Goal: Contribute content: Add original content to the website for others to see

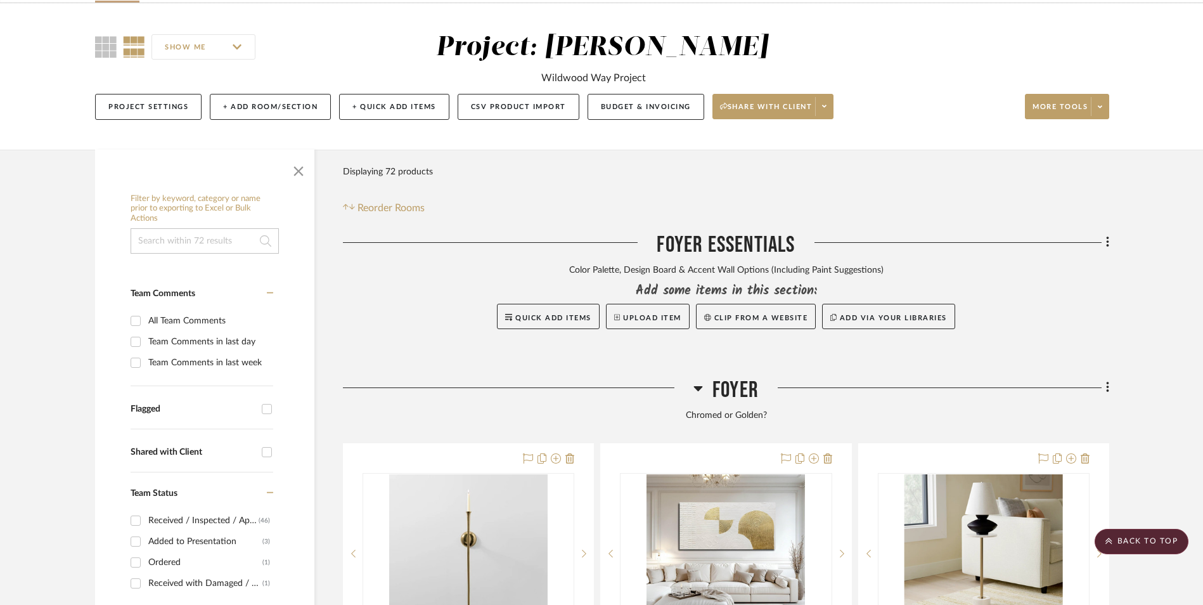
scroll to position [253, 0]
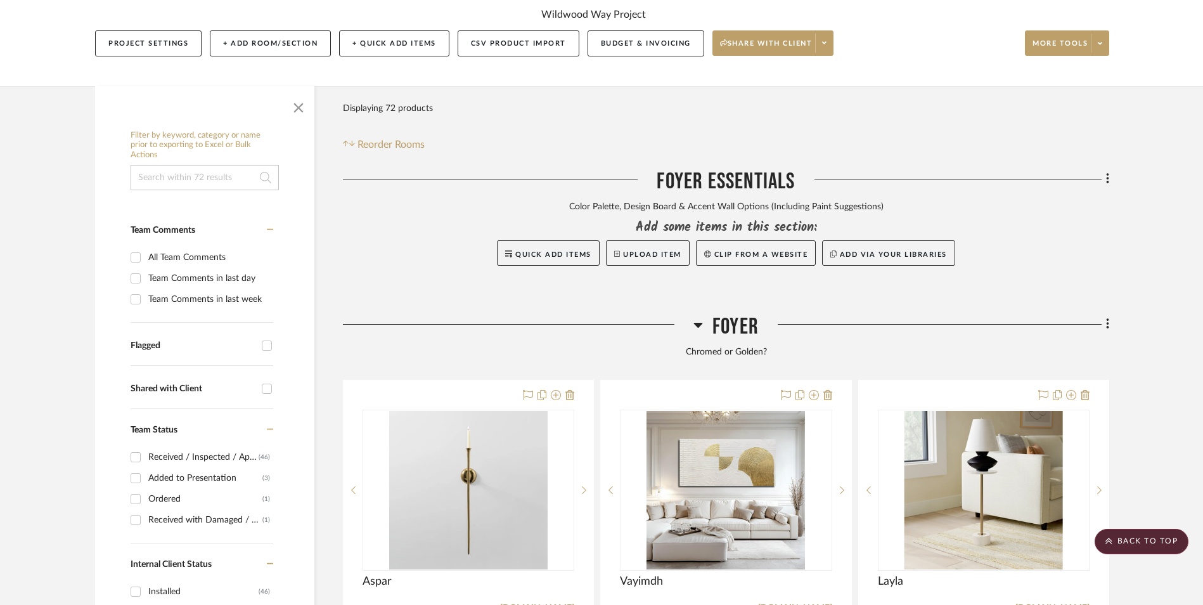
drag, startPoint x: 1110, startPoint y: 219, endPoint x: 1084, endPoint y: 226, distance: 26.3
click at [1107, 317] on icon at bounding box center [1108, 324] width 4 height 14
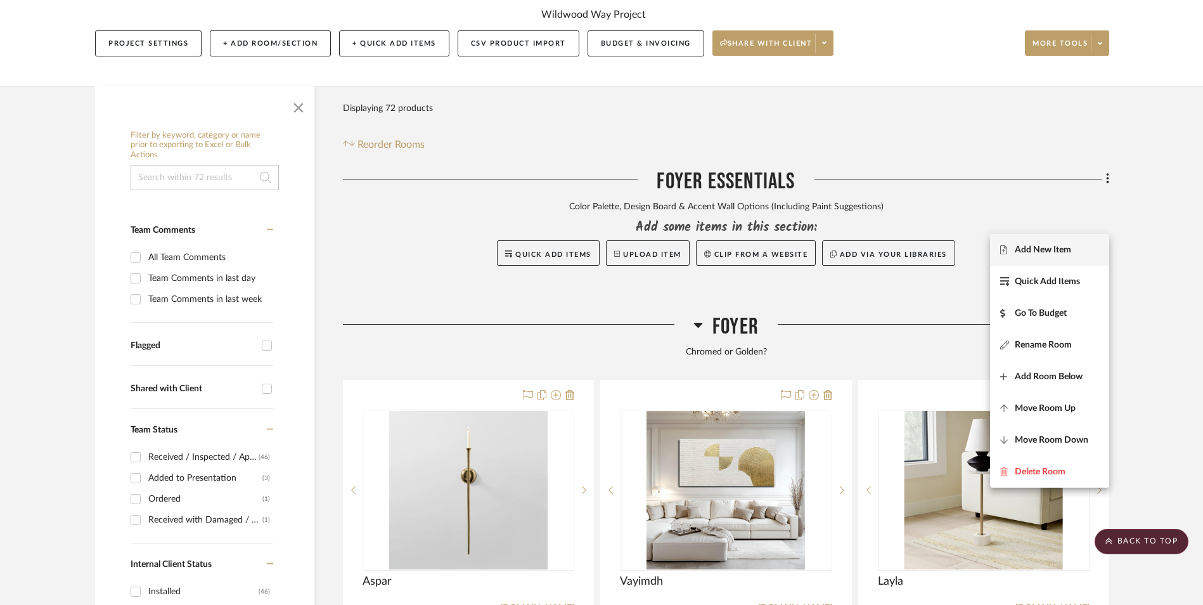
click at [1047, 248] on span "Add New Item" at bounding box center [1043, 249] width 56 height 11
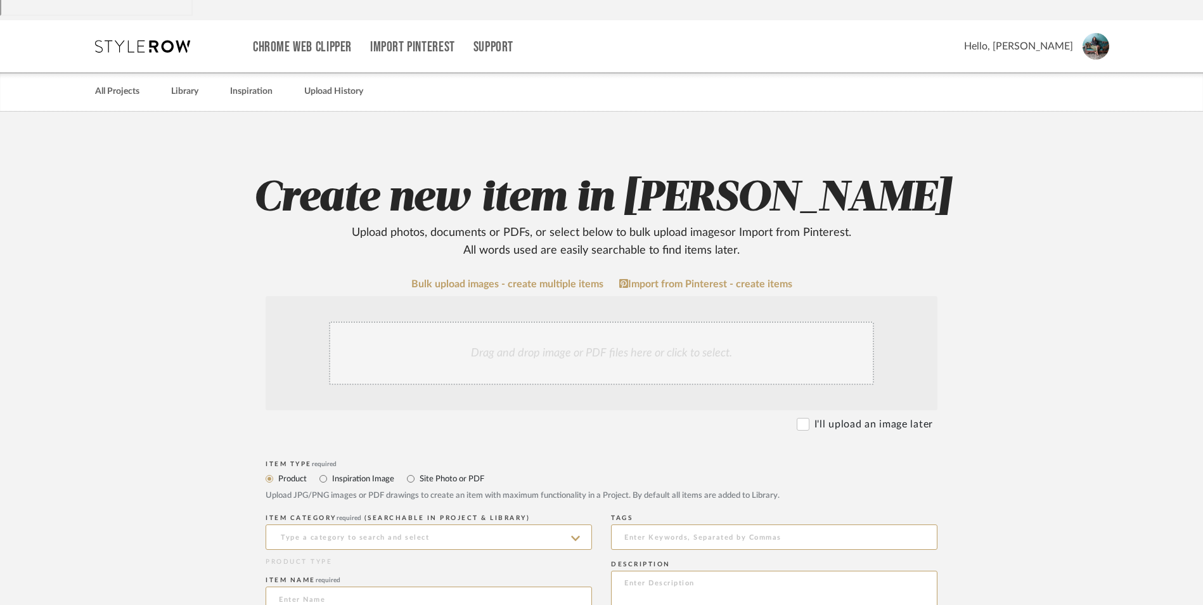
scroll to position [190, 0]
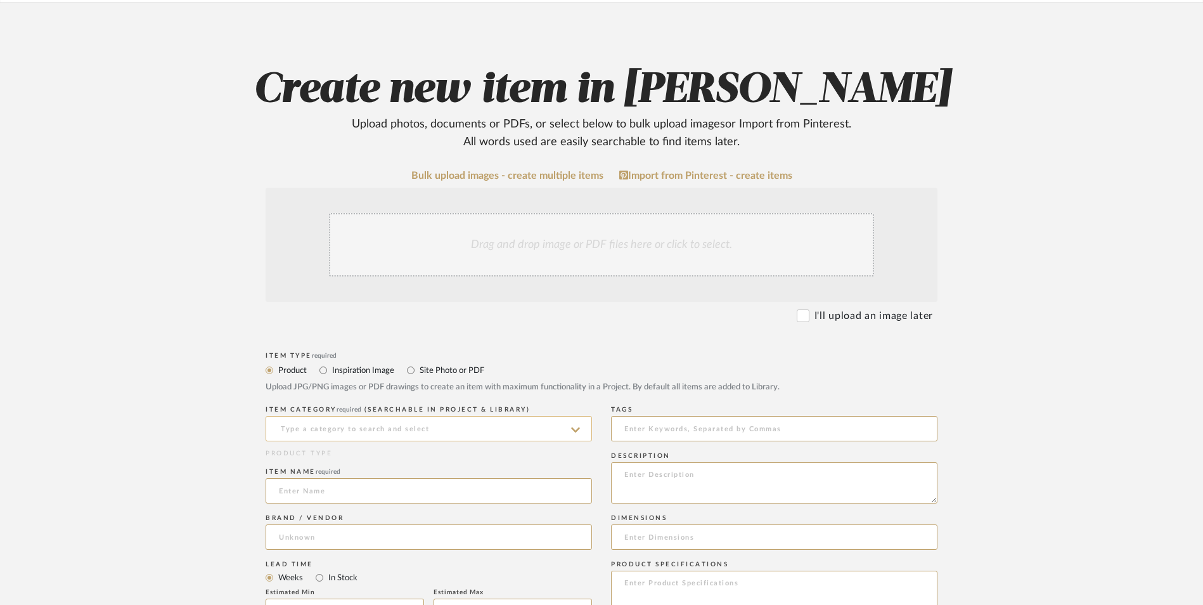
click at [324, 416] on input at bounding box center [429, 428] width 326 height 25
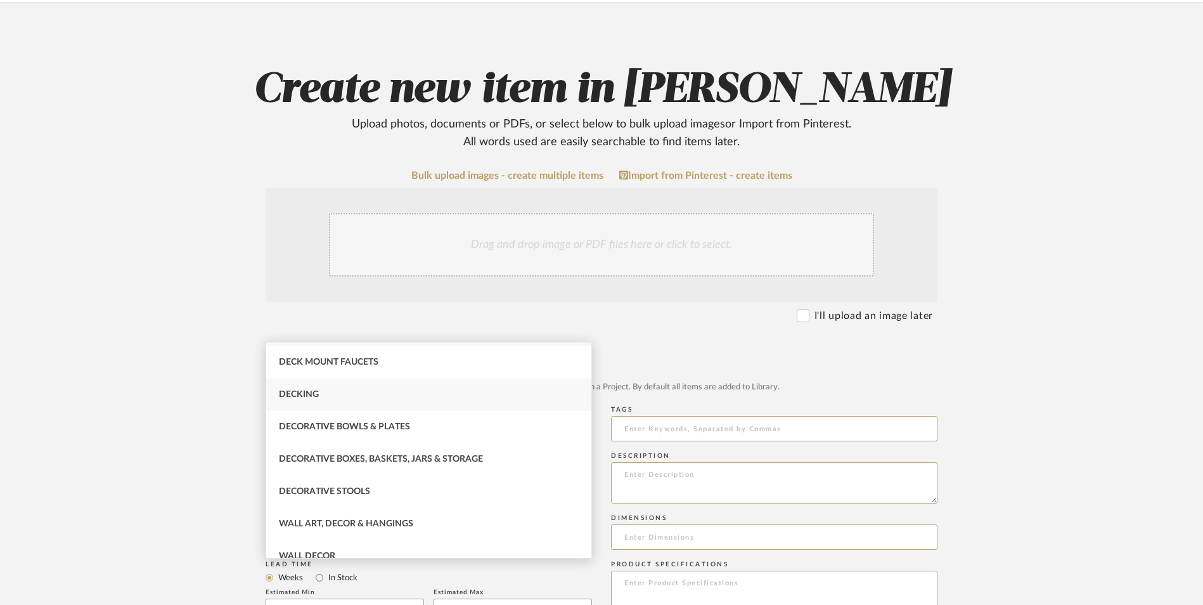
scroll to position [43, 0]
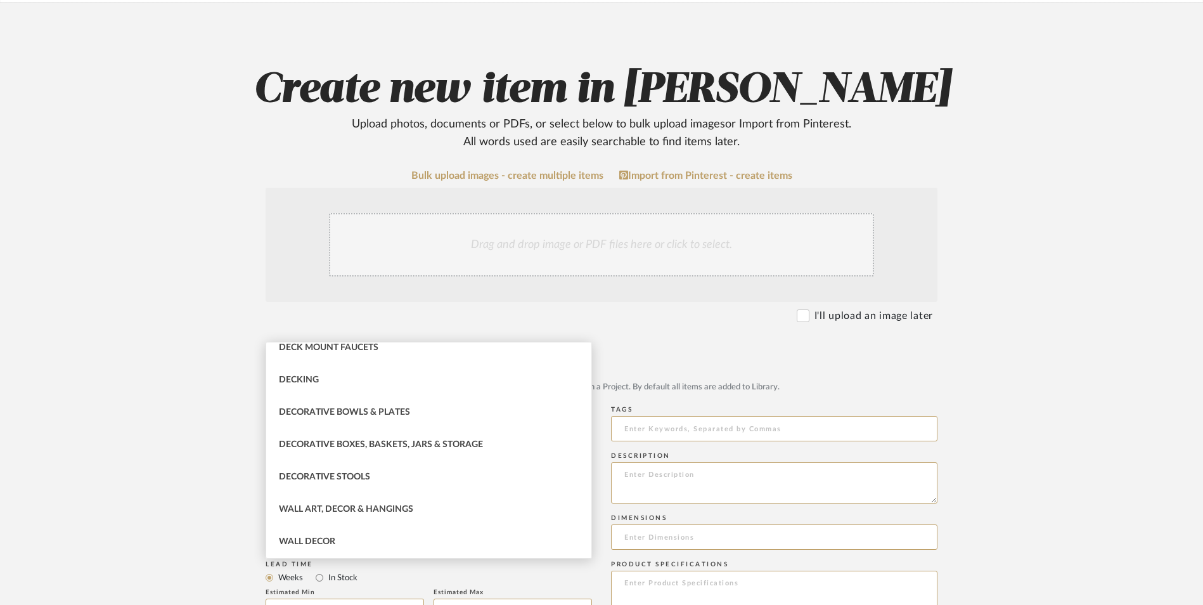
click at [345, 416] on input "dec" at bounding box center [429, 428] width 326 height 25
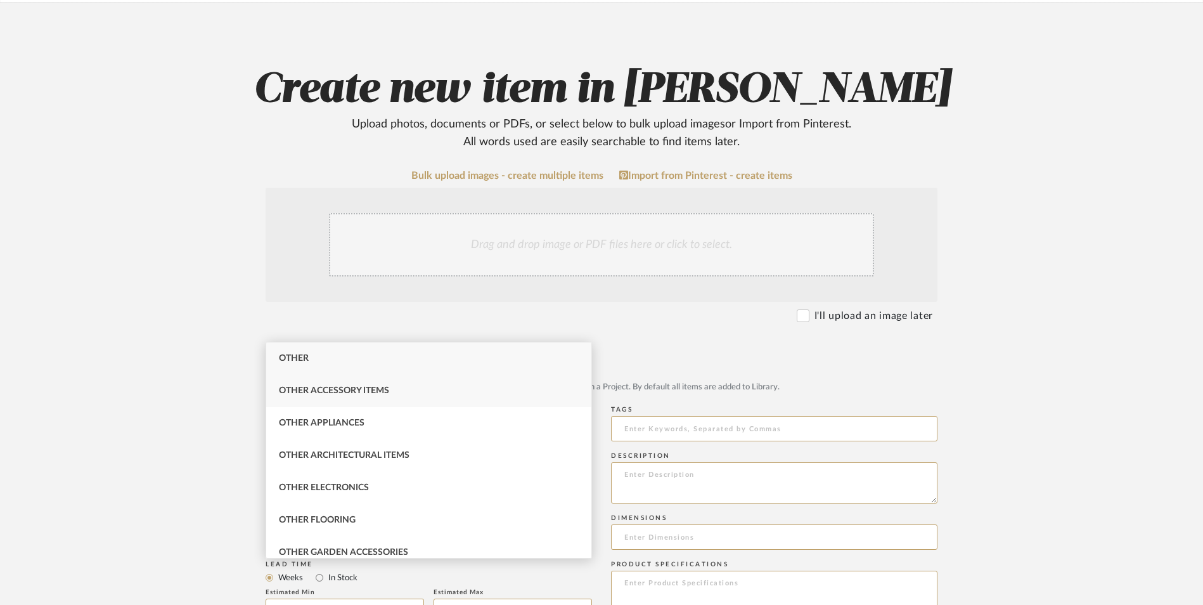
click at [364, 390] on span "Other Accessory Items" at bounding box center [334, 390] width 110 height 9
type input "Other Accessory Items"
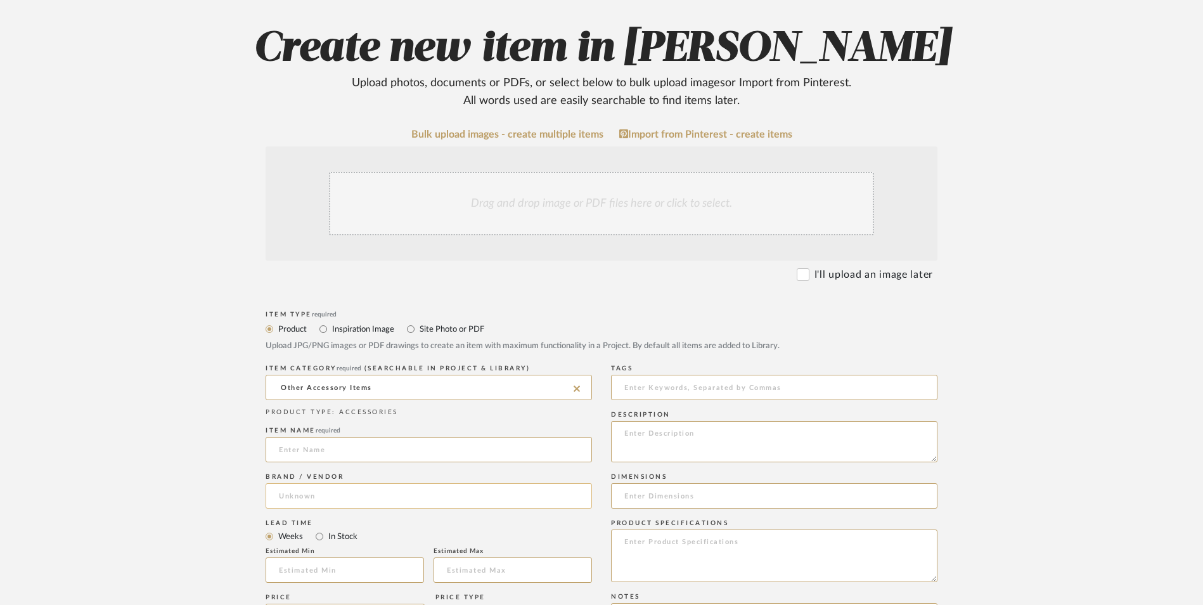
scroll to position [253, 0]
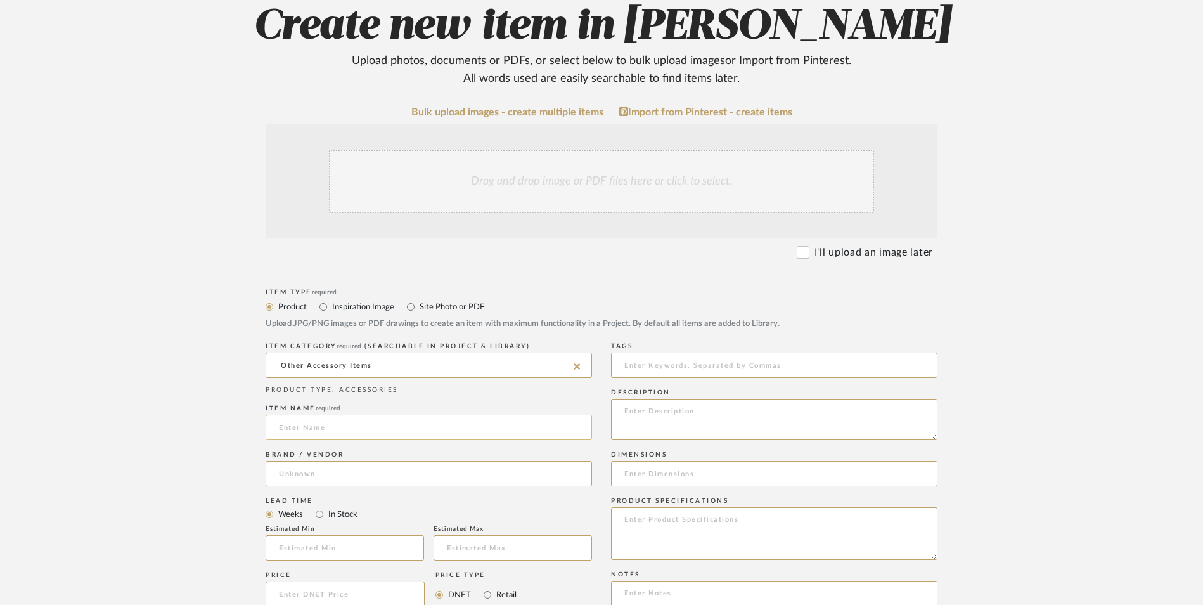
click at [403, 414] on input at bounding box center [429, 426] width 326 height 25
type input "Liv & Skye"
click at [362, 461] on input at bounding box center [429, 473] width 326 height 25
click at [355, 461] on input at bounding box center [429, 473] width 326 height 25
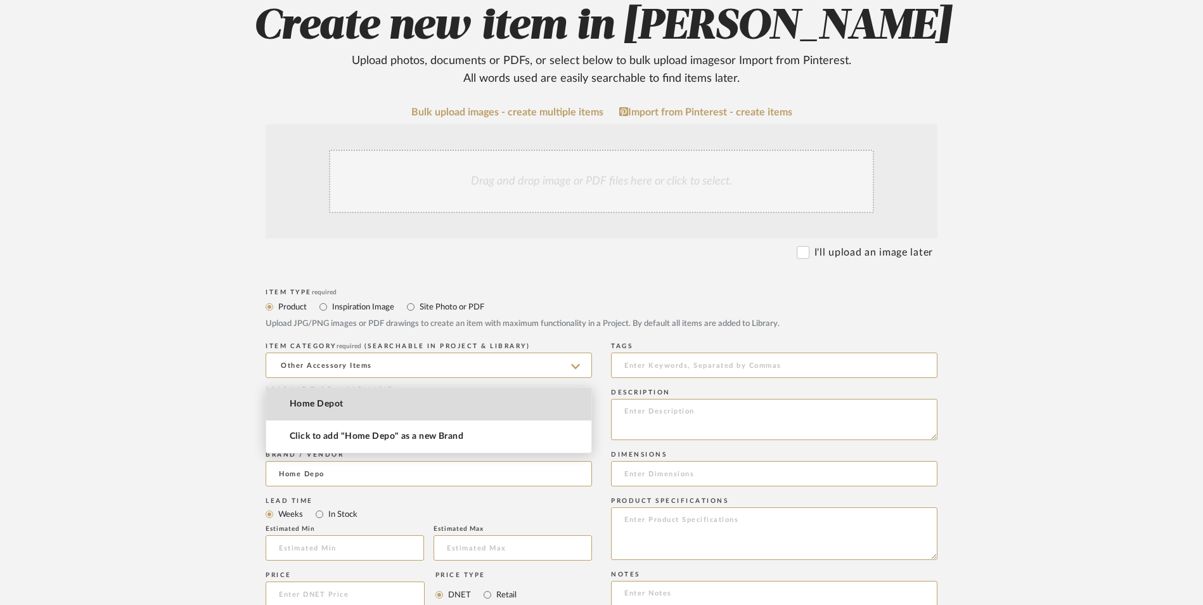
click at [364, 409] on mat-option "Home Depot" at bounding box center [428, 404] width 325 height 32
type input "Home Depot"
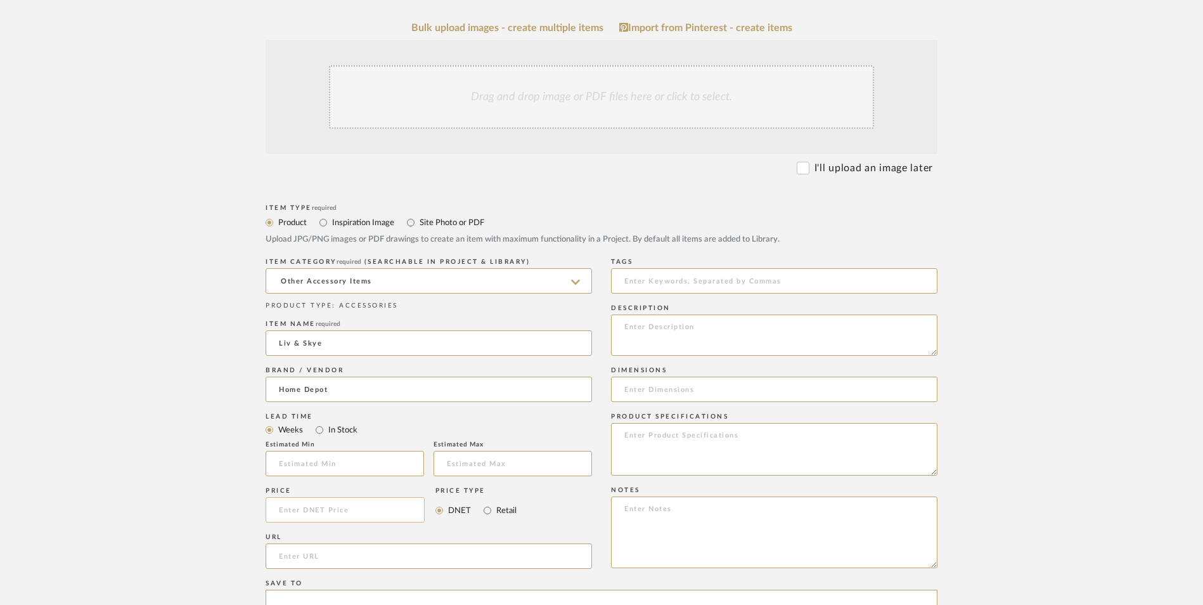
scroll to position [380, 0]
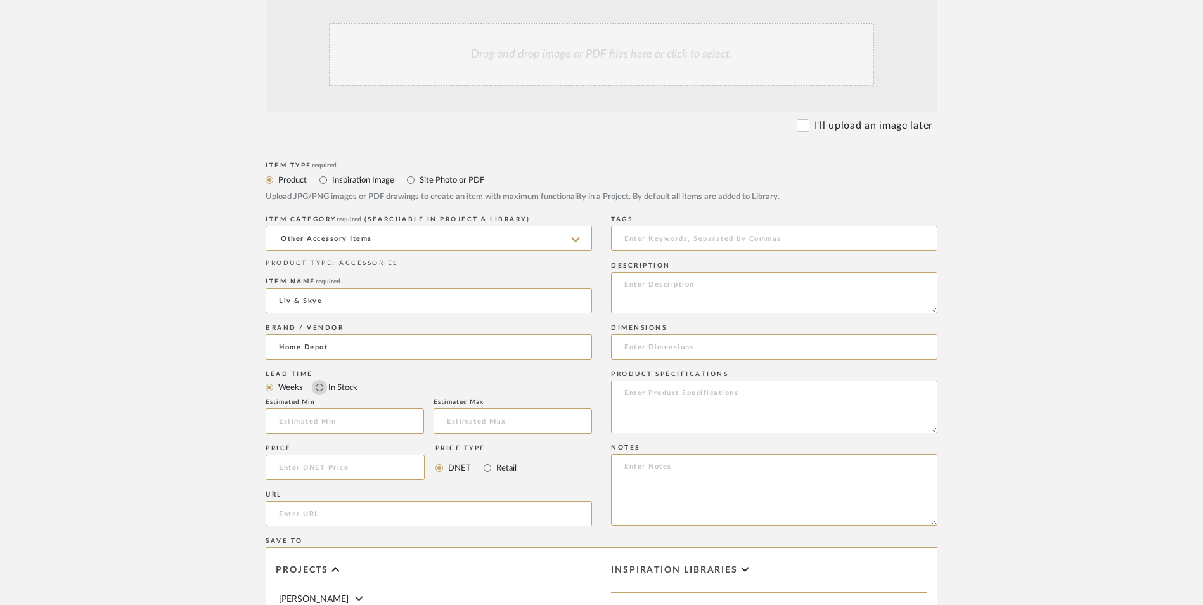
click at [318, 380] on input "In Stock" at bounding box center [319, 387] width 15 height 15
radio input "true"
click at [490, 460] on input "Retail" at bounding box center [487, 467] width 15 height 15
radio input "true"
click at [667, 454] on textarea at bounding box center [774, 490] width 326 height 72
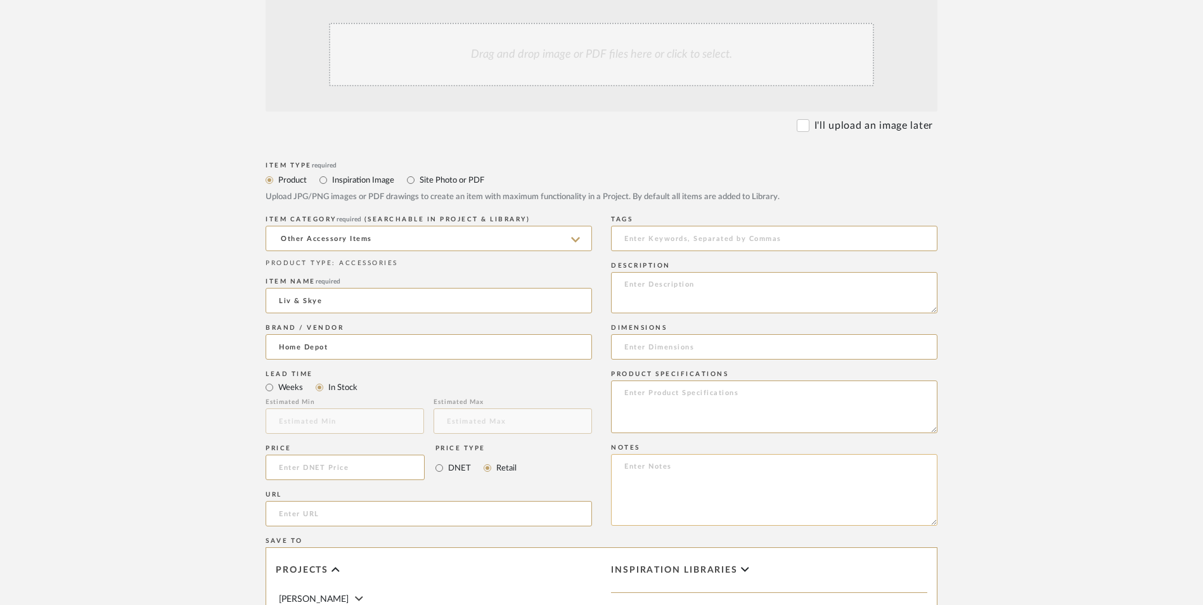
paste textarea "Option 1: ETA: SKU: Reviews - Stars Return | Refund Policy:"
drag, startPoint x: 572, startPoint y: 354, endPoint x: 552, endPoint y: 354, distance: 19.6
click at [552, 354] on div "Item Type required Product Inspiration Image Site Photo or PDF Upload JPG/PNG i…" at bounding box center [602, 528] width 672 height 740
click at [739, 454] on textarea "Console Table Decor ETA: SKU: Reviews - Stars Return | Refund Policy:" at bounding box center [774, 490] width 326 height 72
type textarea "Console Table Decor ETA: SKU: Reviews - Stars Return | Refund Policy: 30 Days F…"
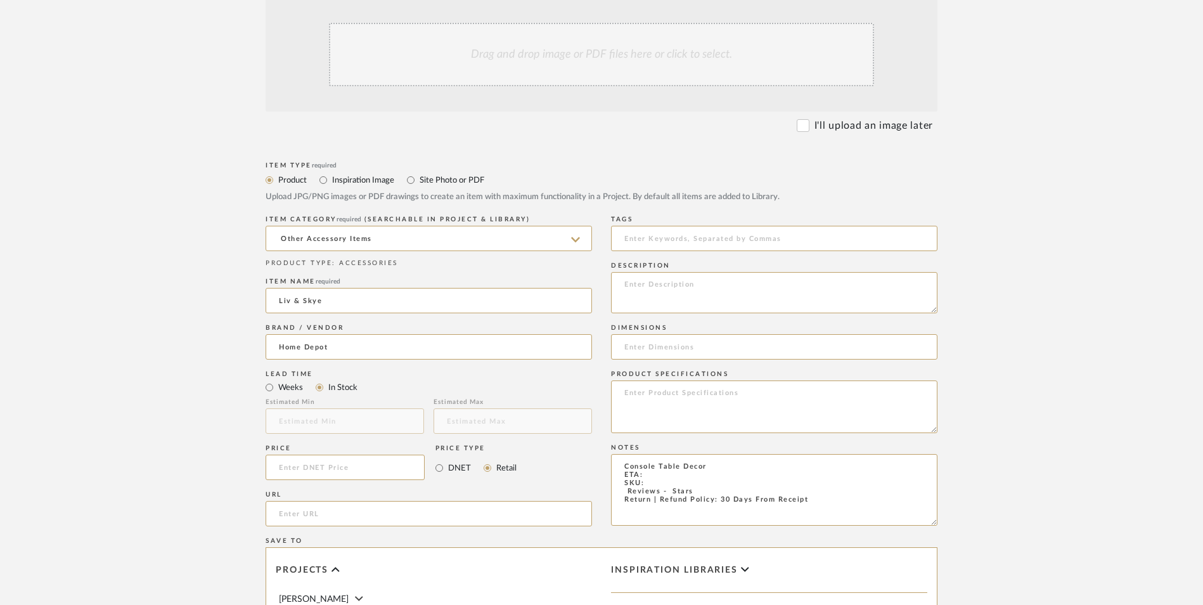
scroll to position [444, 0]
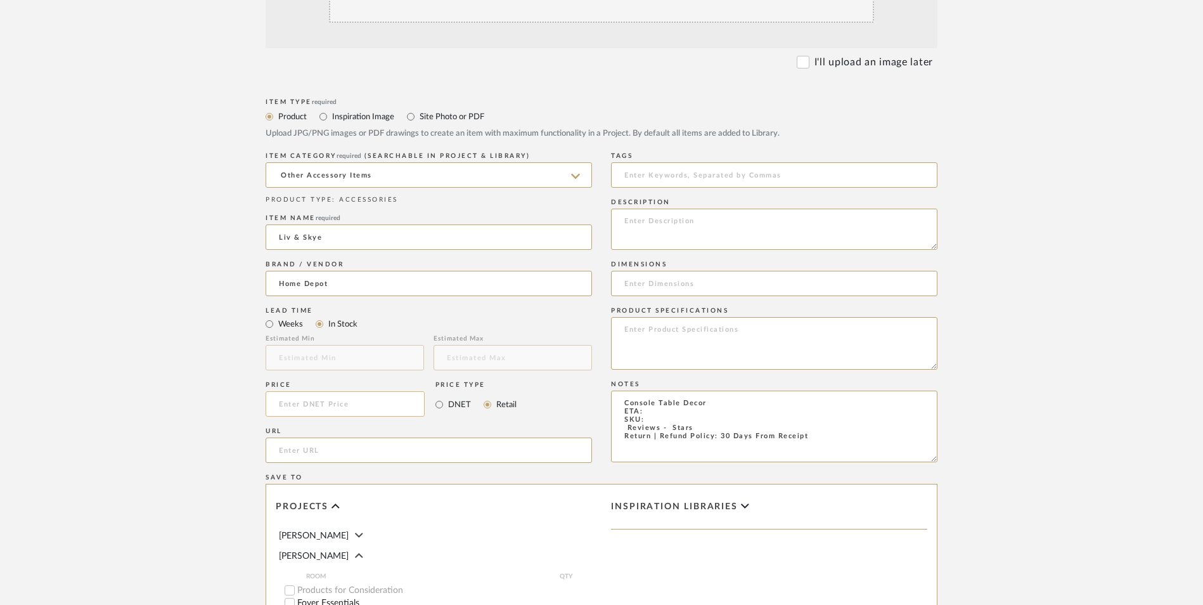
click at [369, 391] on input at bounding box center [345, 403] width 159 height 25
type input "$32.87"
drag, startPoint x: 93, startPoint y: 382, endPoint x: 267, endPoint y: 368, distance: 174.3
click at [94, 382] on upload-items "Create new item in [PERSON_NAME] Upload photos, documents or PDFs, or select be…" at bounding box center [601, 308] width 1203 height 1117
click at [302, 437] on input "url" at bounding box center [429, 449] width 326 height 25
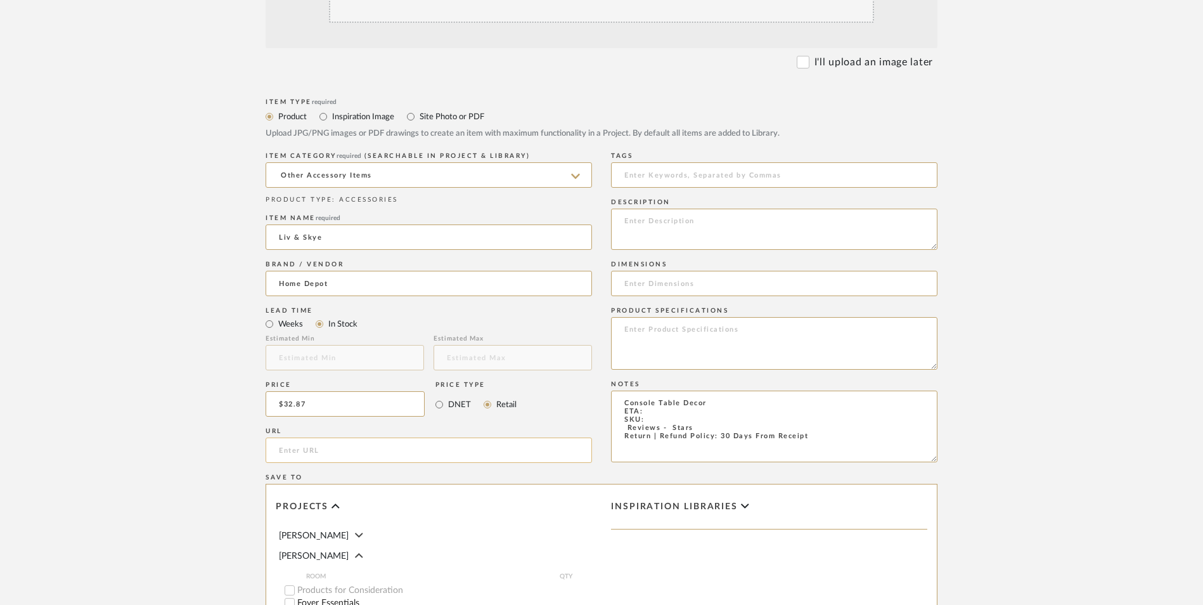
paste input "[URL][DOMAIN_NAME]"
type input "[URL][DOMAIN_NAME]"
click at [180, 407] on upload-items "Create new item in [PERSON_NAME] Upload photos, documents or PDFs, or select be…" at bounding box center [601, 308] width 1203 height 1117
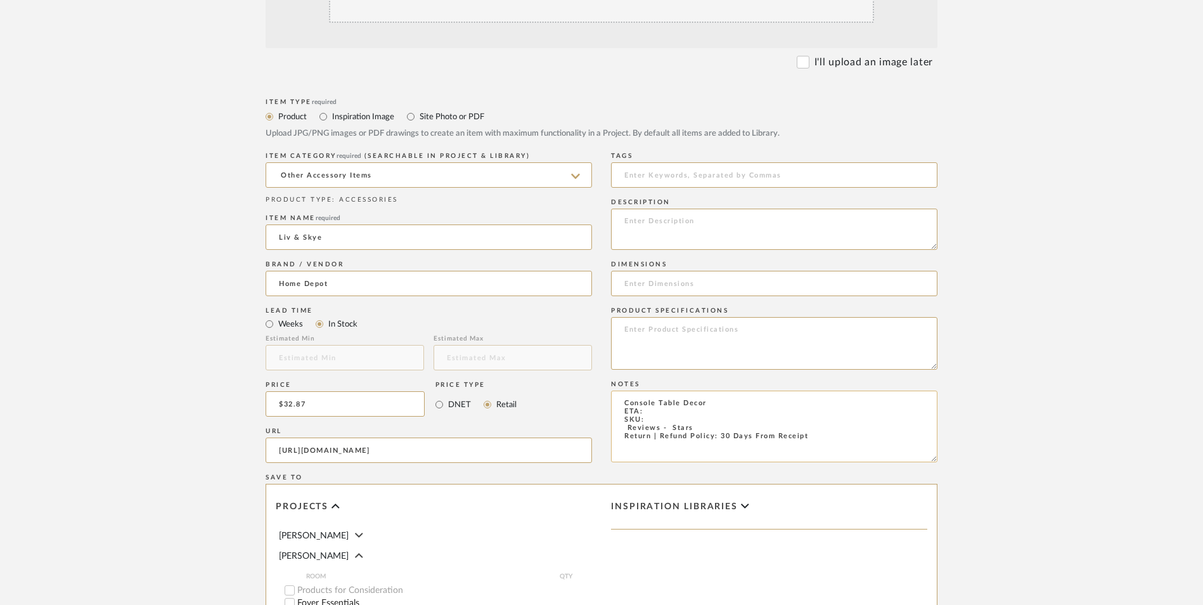
click at [657, 390] on textarea "Console Table Decor ETA: SKU: Reviews - Stars Return | Refund Policy: 30 Days F…" at bounding box center [774, 426] width 326 height 72
drag, startPoint x: 705, startPoint y: 326, endPoint x: 574, endPoint y: 328, distance: 131.8
click at [574, 328] on div "Item Type required Product Inspiration Image Site Photo or PDF Upload JPG/PNG i…" at bounding box center [602, 465] width 672 height 740
click at [651, 390] on textarea "Console Table Decor ETA: [DATE] SKU: Return | Refund Policy: 30 Days From Recei…" at bounding box center [774, 426] width 326 height 72
paste textarea "336671427"
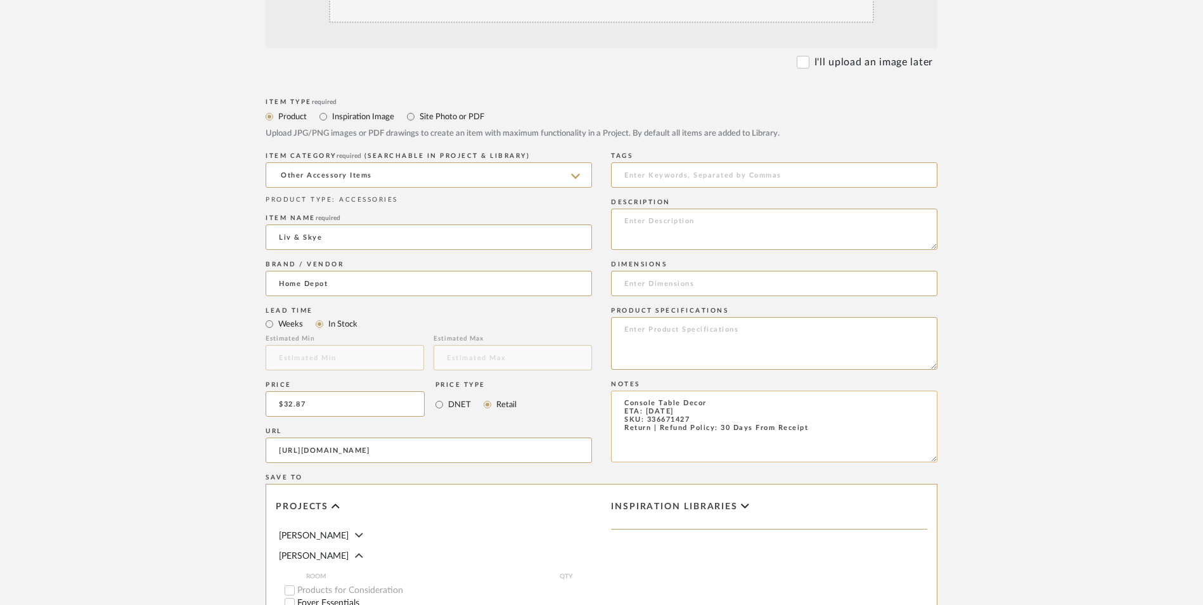
click at [723, 390] on textarea "Console Table Decor ETA: [DATE] SKU: 336671427 Return | Refund Policy: 30 Days …" at bounding box center [774, 426] width 326 height 72
type textarea "Console Table Decor ETA: [DATE] SKU: 336671427 Return | Refund Policy: 90 Days …"
click at [717, 209] on textarea at bounding box center [774, 229] width 326 height 41
paste textarea "Bring refined style and classic entertainment into your home with this luxury m…"
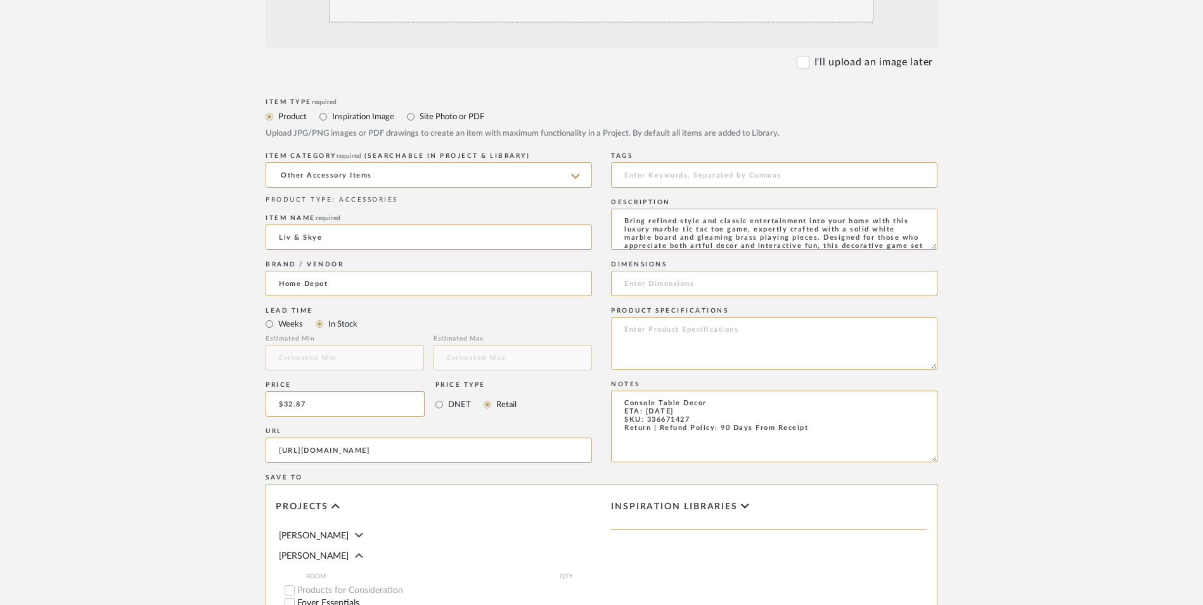
scroll to position [83, 0]
type textarea "Bring refined style and classic entertainment into your home with this luxury m…"
click at [704, 317] on textarea at bounding box center [774, 343] width 326 height 53
type textarea "Marble"
click at [674, 271] on input at bounding box center [774, 283] width 326 height 25
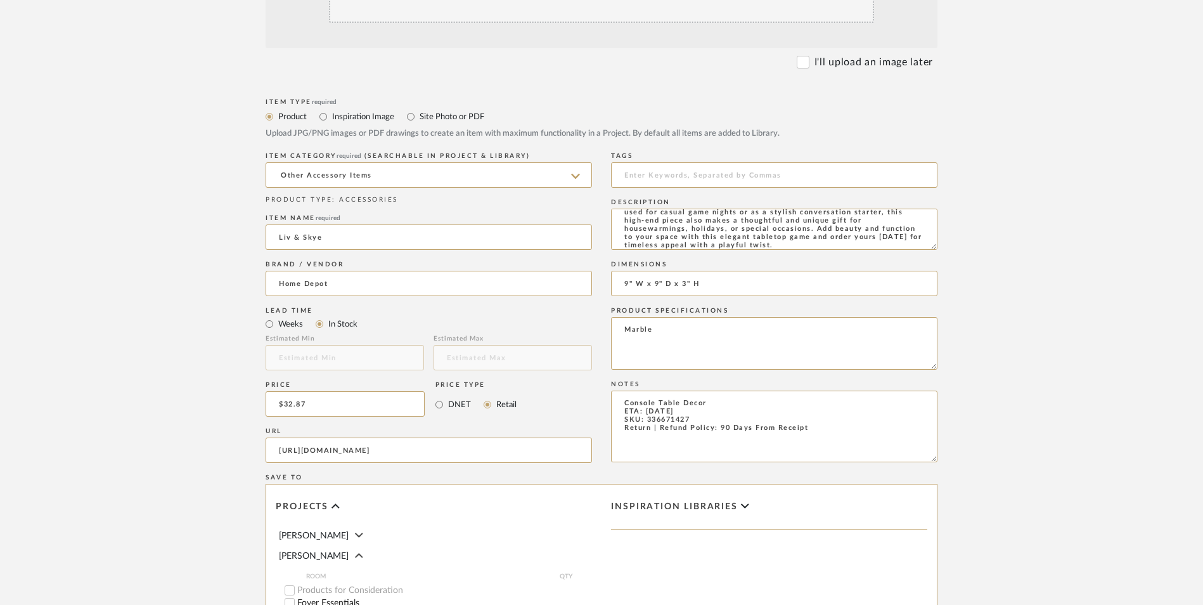
type input "9" W x 9" D x 3" H"
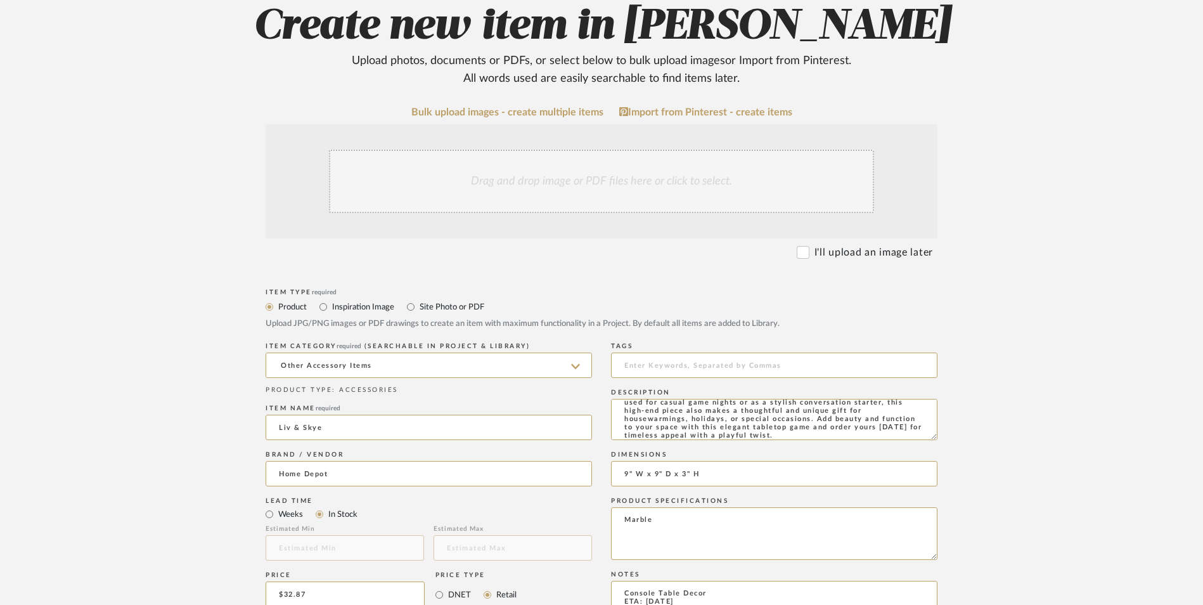
click at [499, 150] on div "Drag and drop image or PDF files here or click to select." at bounding box center [601, 181] width 545 height 63
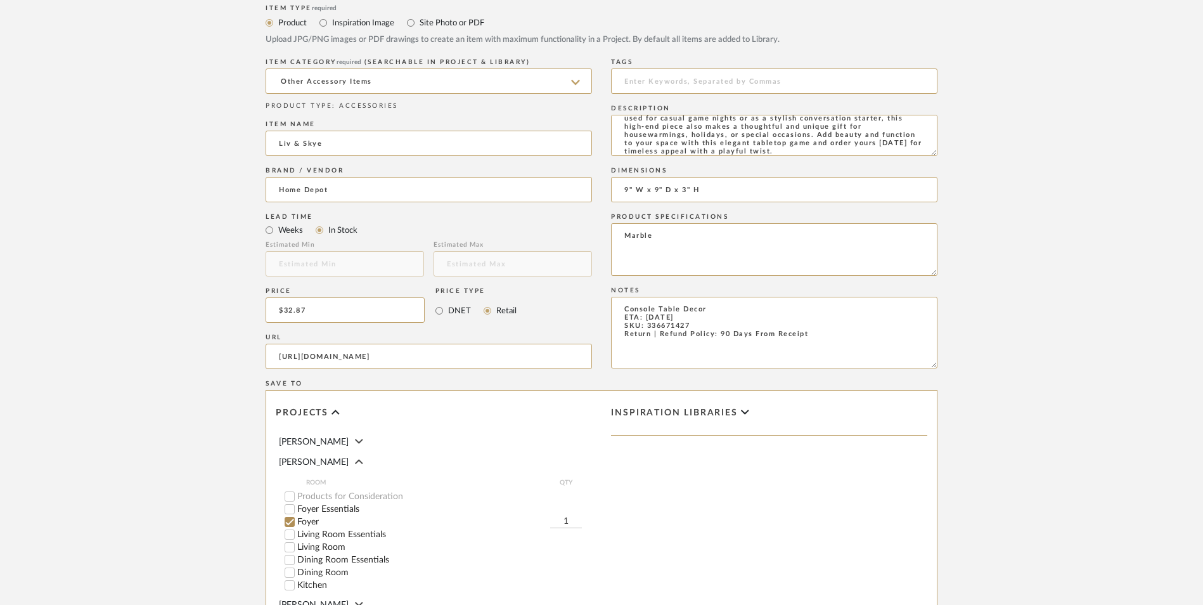
scroll to position [760, 0]
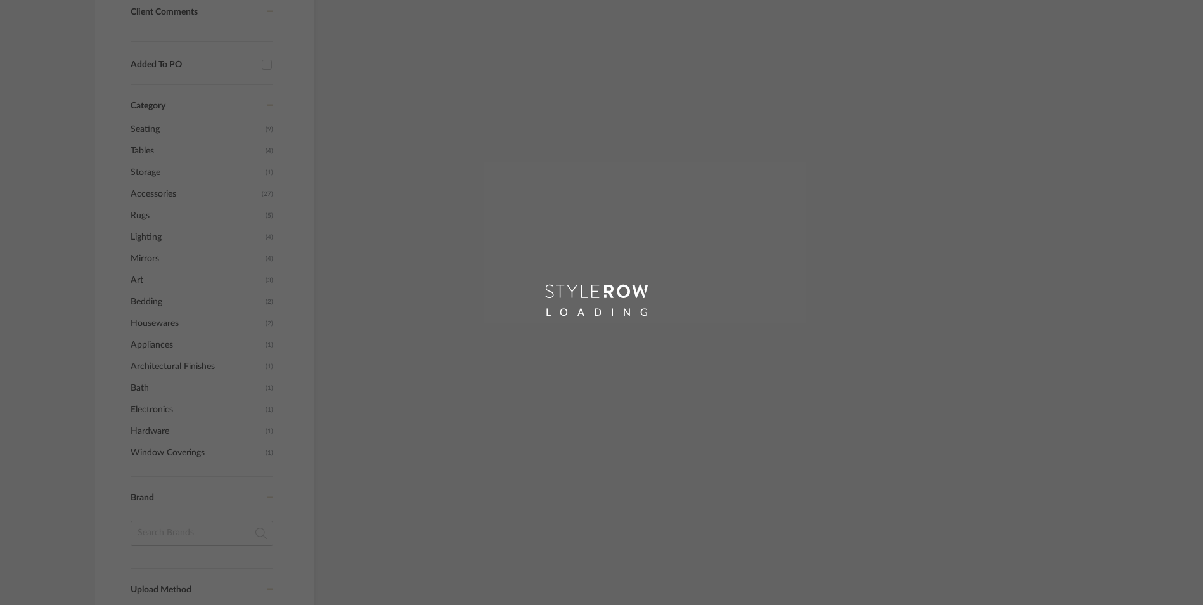
scroll to position [921, 0]
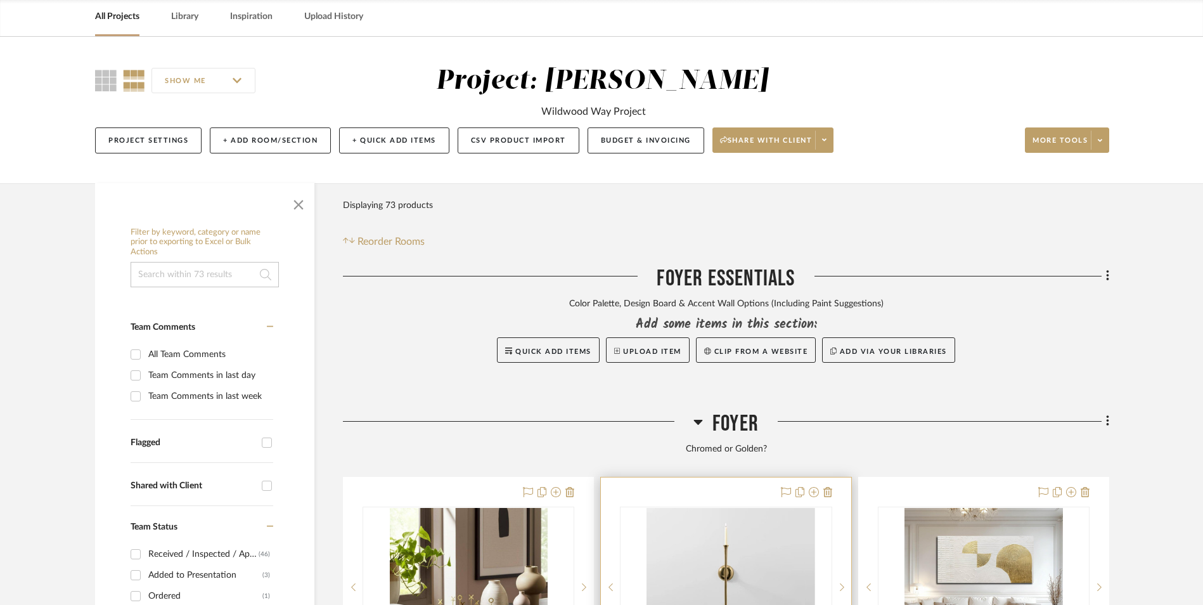
scroll to position [465, 0]
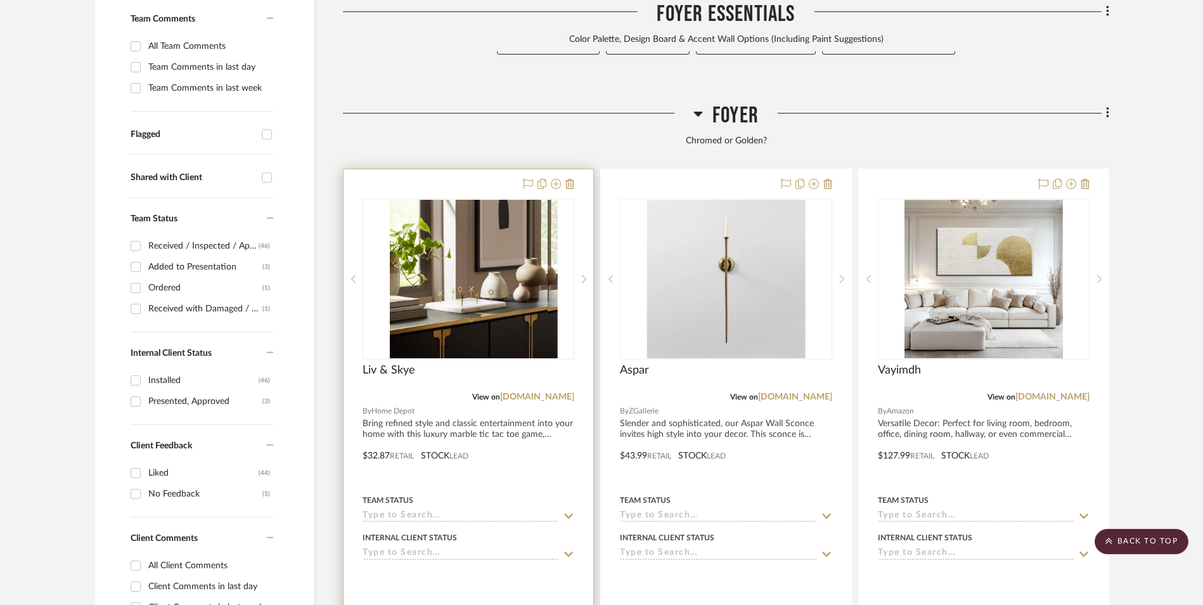
click at [468, 221] on img at bounding box center [469, 279] width 158 height 158
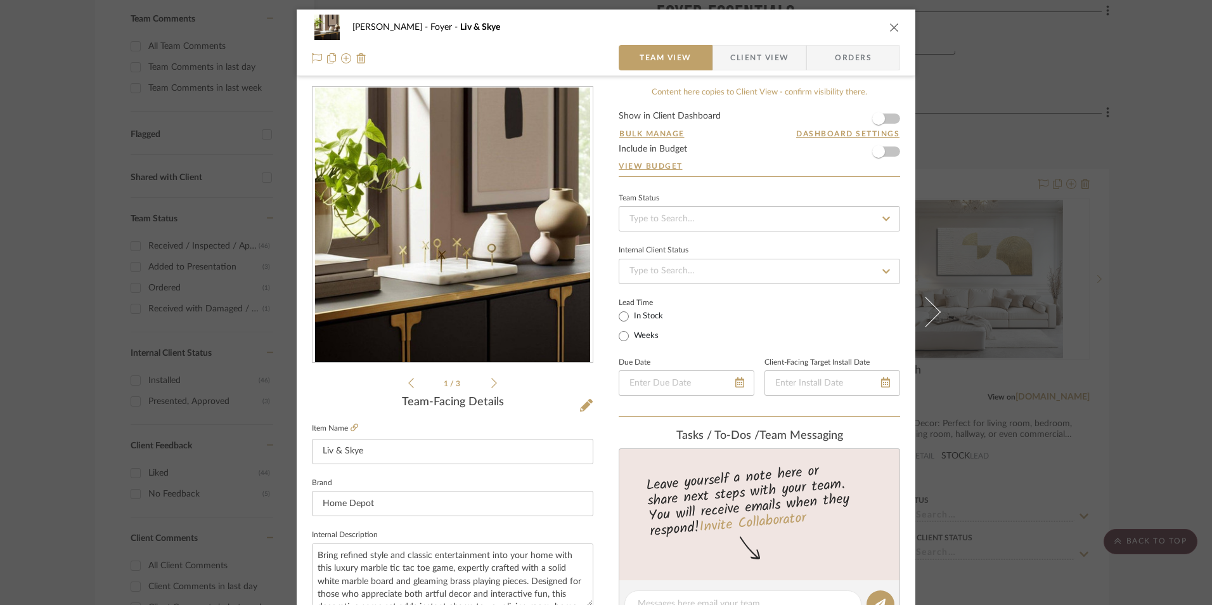
scroll to position [317, 0]
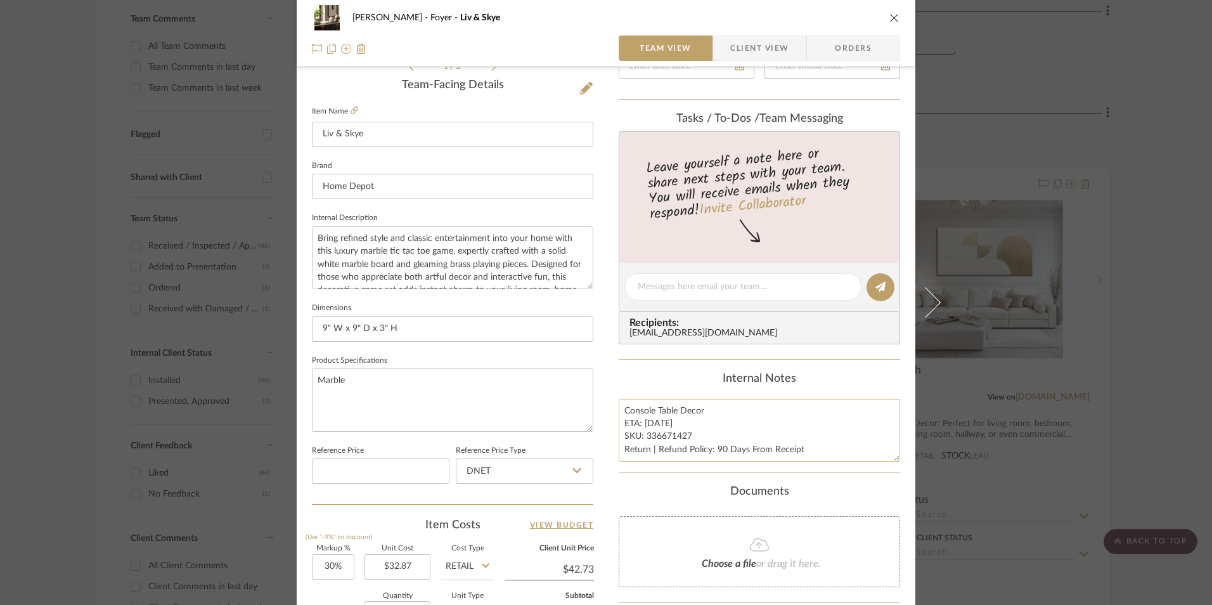
click at [664, 440] on textarea "Console Table Decor ETA: [DATE] SKU: 336671427 Return | Refund Policy: 90 Days …" at bounding box center [759, 430] width 281 height 63
drag, startPoint x: 687, startPoint y: 435, endPoint x: 644, endPoint y: 437, distance: 43.1
click at [644, 437] on textarea "Console Table Decor ETA: [DATE] SKU: 336671427 Return | Refund Policy: 90 Days …" at bounding box center [759, 430] width 281 height 63
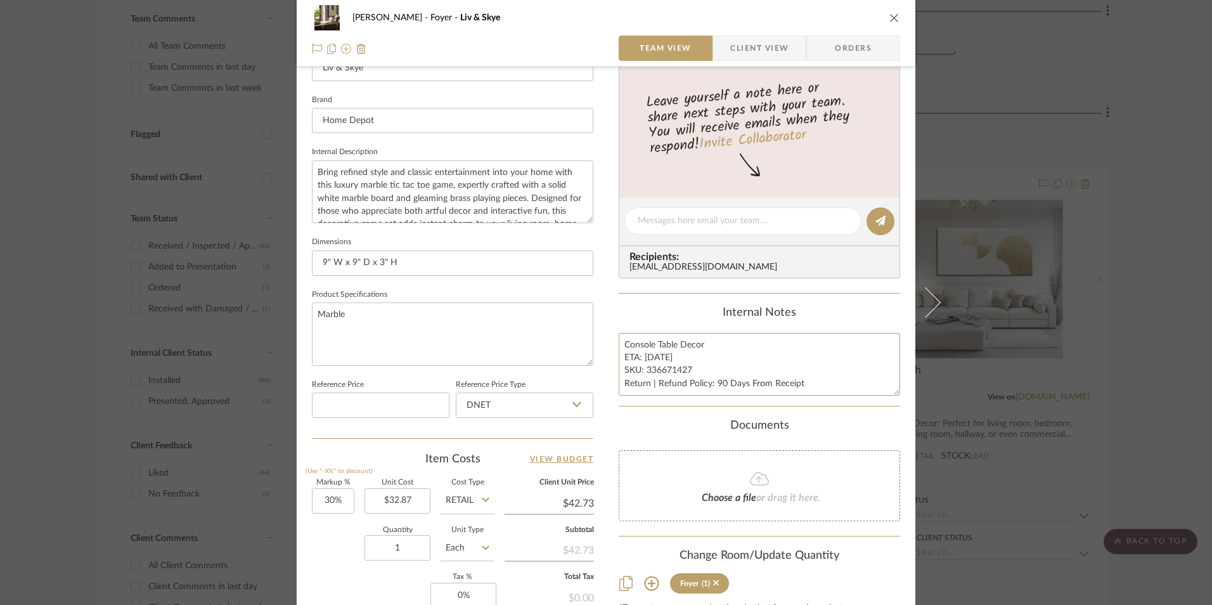
scroll to position [444, 0]
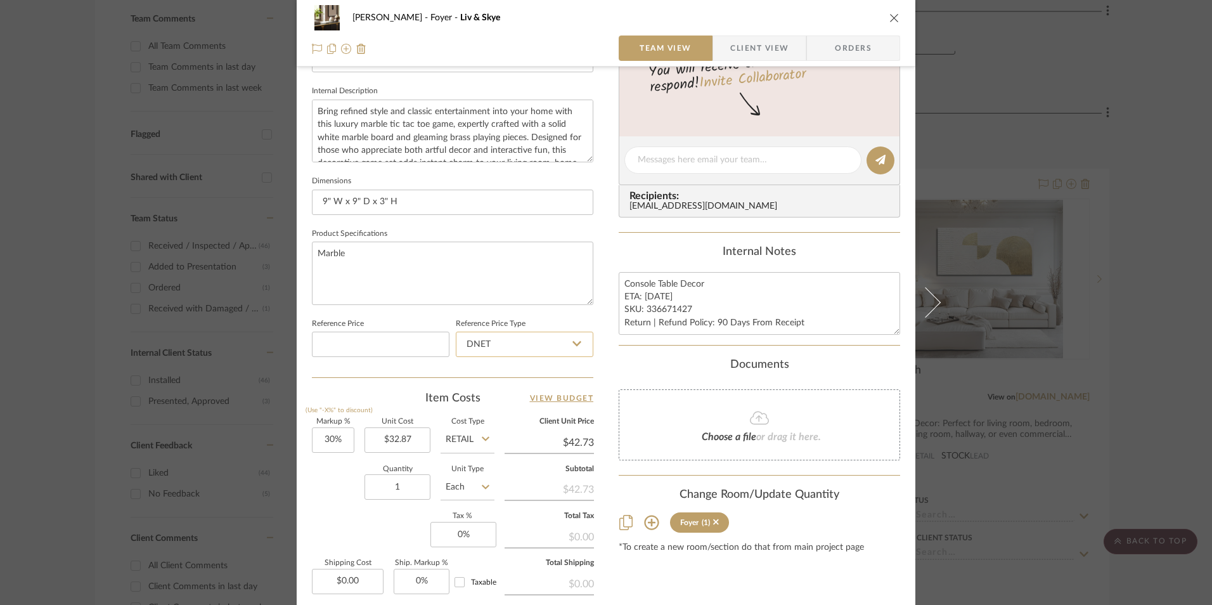
click at [542, 336] on input "DNET" at bounding box center [525, 343] width 138 height 25
click at [523, 400] on div "Retail" at bounding box center [530, 408] width 157 height 32
type input "Retail"
type input "30"
click at [342, 443] on input "30" at bounding box center [333, 439] width 42 height 25
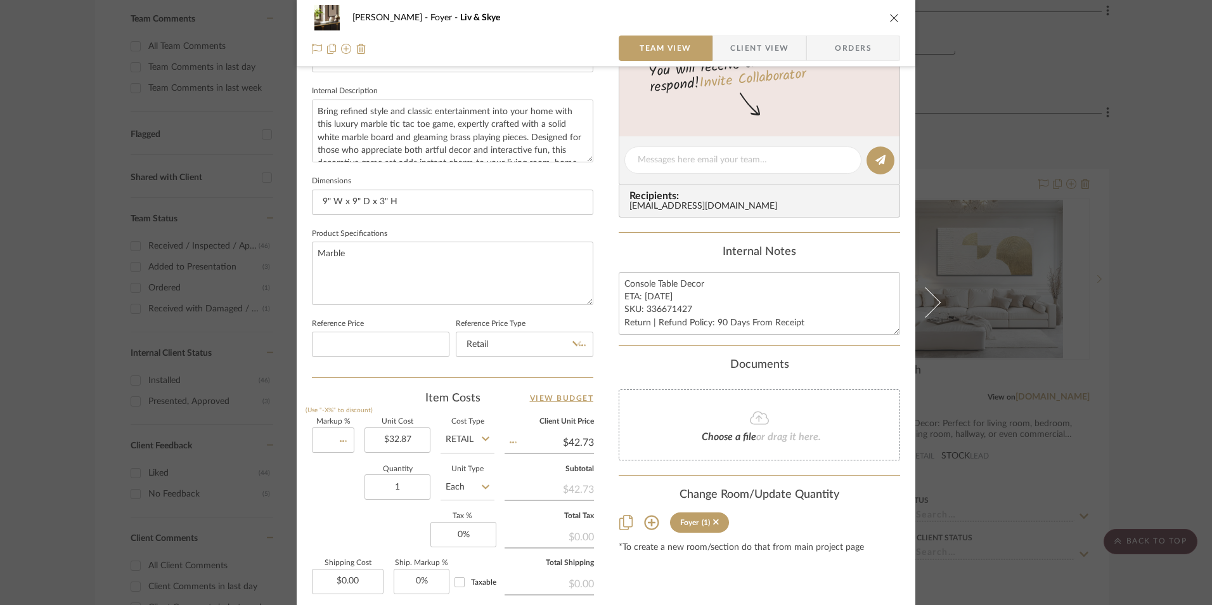
click at [354, 497] on div "Quantity 1 Unit Type Each" at bounding box center [403, 488] width 183 height 45
click at [478, 537] on input "0" at bounding box center [463, 534] width 66 height 25
type input "8"
type input "0%"
type input "$32.87"
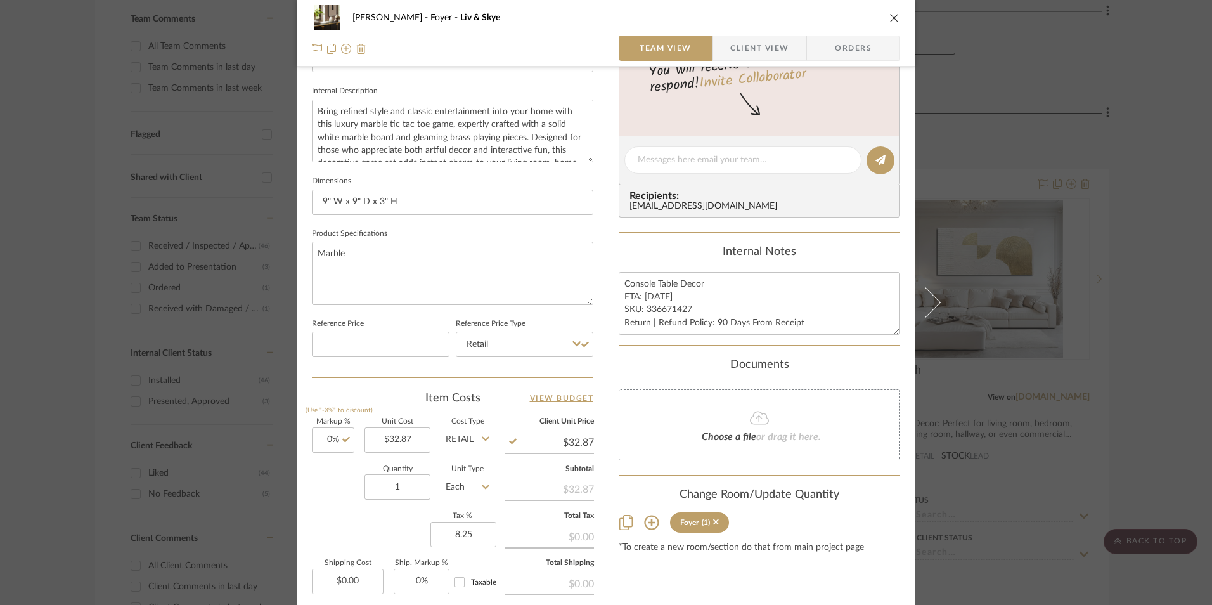
type input "8.25%"
click at [636, 560] on div "Content here copies to Client View - confirm visibility there. Show in Client D…" at bounding box center [759, 164] width 281 height 1043
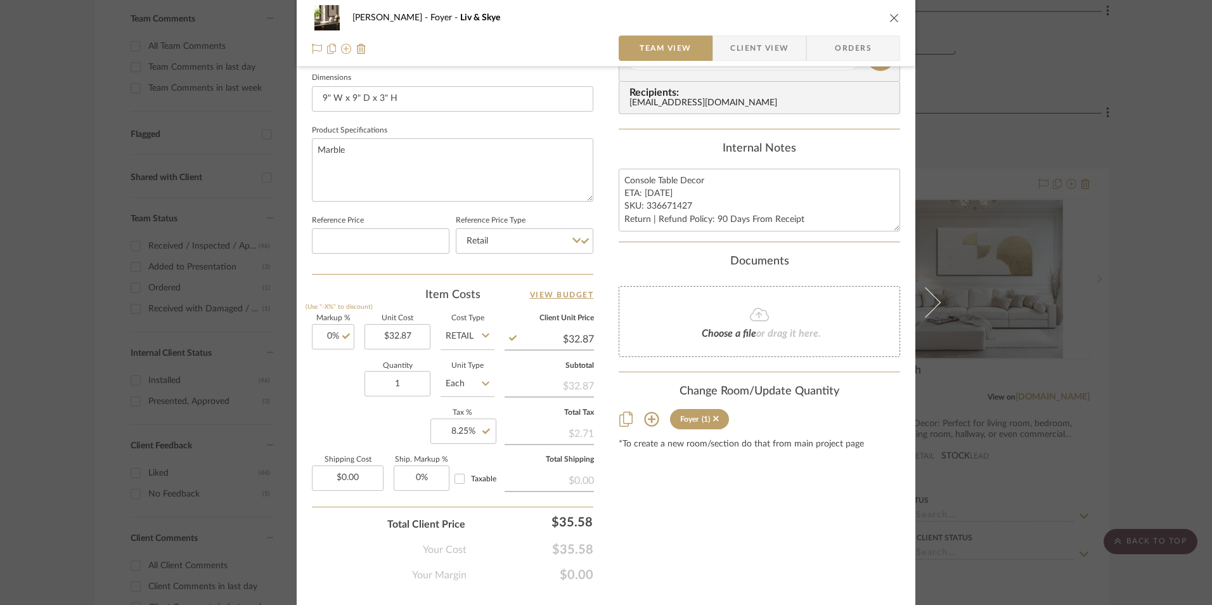
scroll to position [575, 0]
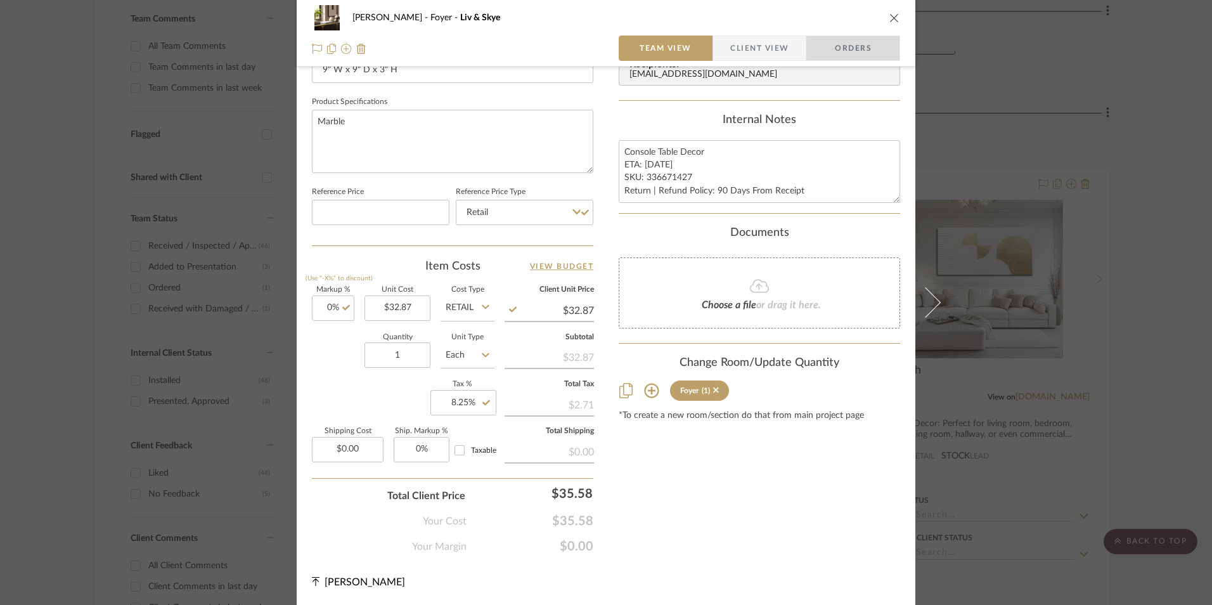
click at [826, 51] on span "Orders" at bounding box center [853, 47] width 65 height 25
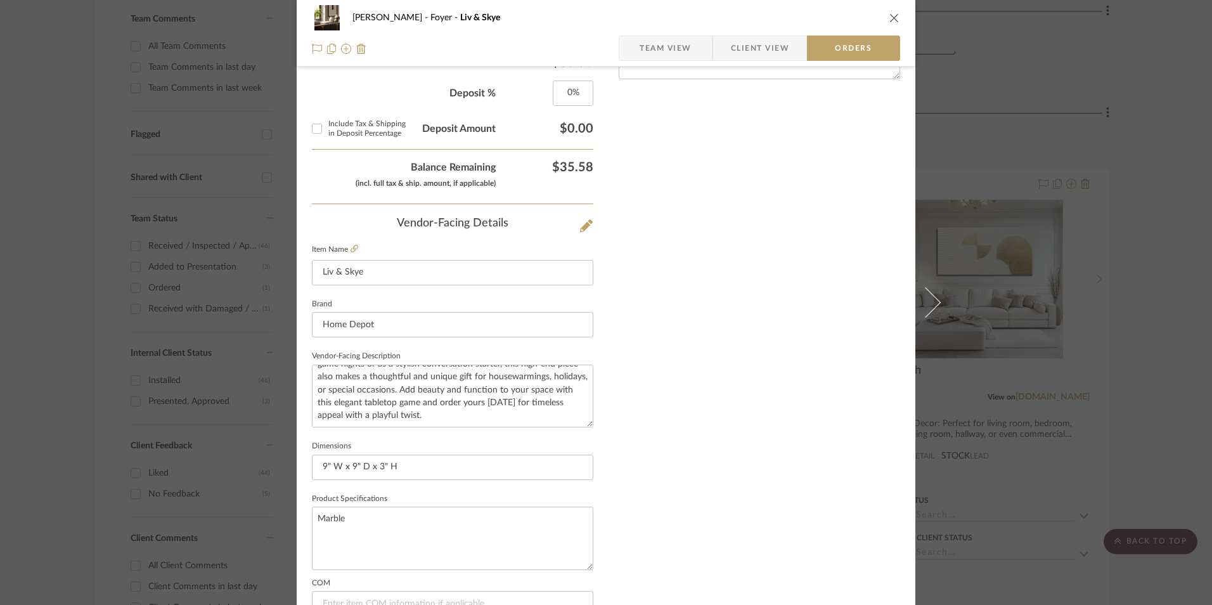
scroll to position [743, 0]
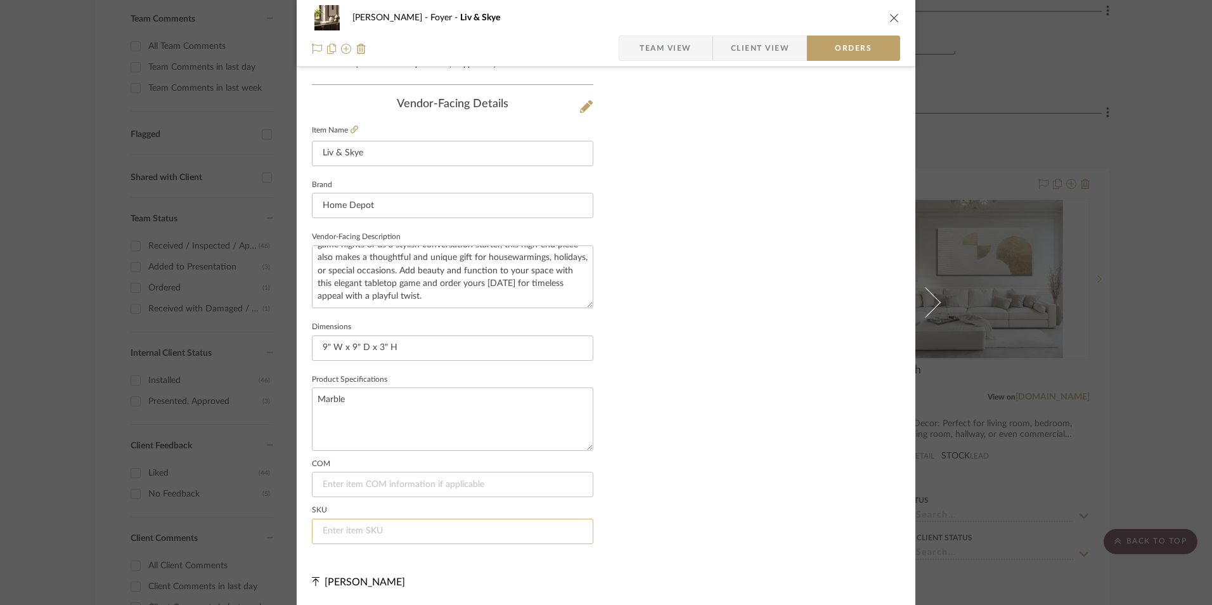
click at [399, 530] on input at bounding box center [452, 530] width 281 height 25
paste input "336671427"
type input "336671427"
click at [889, 19] on icon "close" at bounding box center [894, 18] width 10 height 10
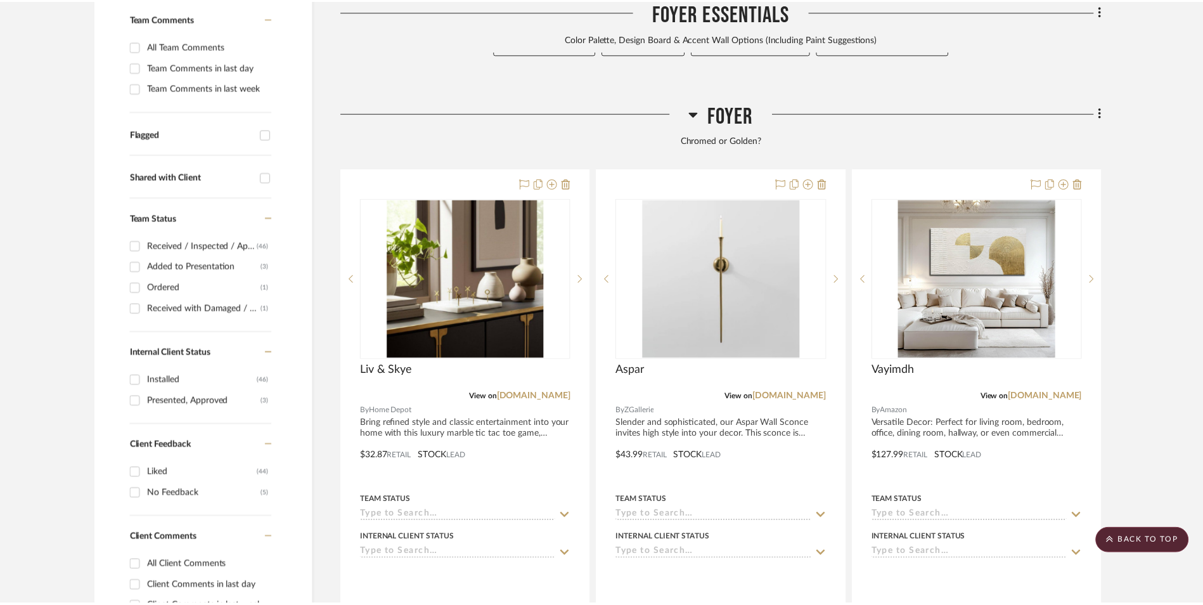
scroll to position [465, 0]
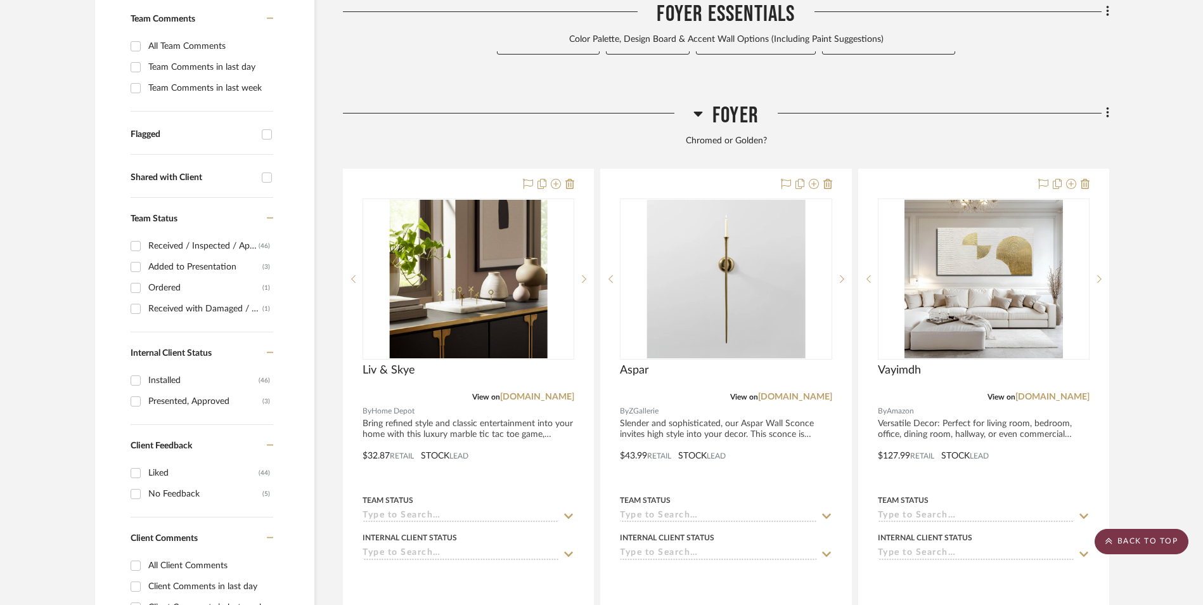
click at [1162, 536] on scroll-to-top-button "BACK TO TOP" at bounding box center [1141, 541] width 94 height 25
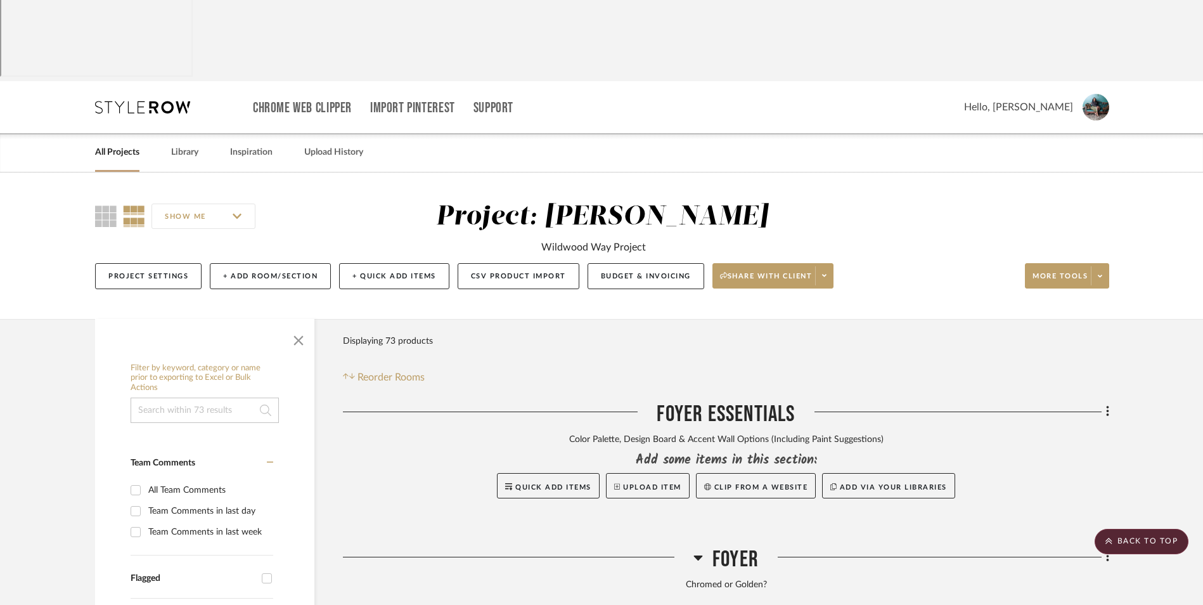
scroll to position [0, 0]
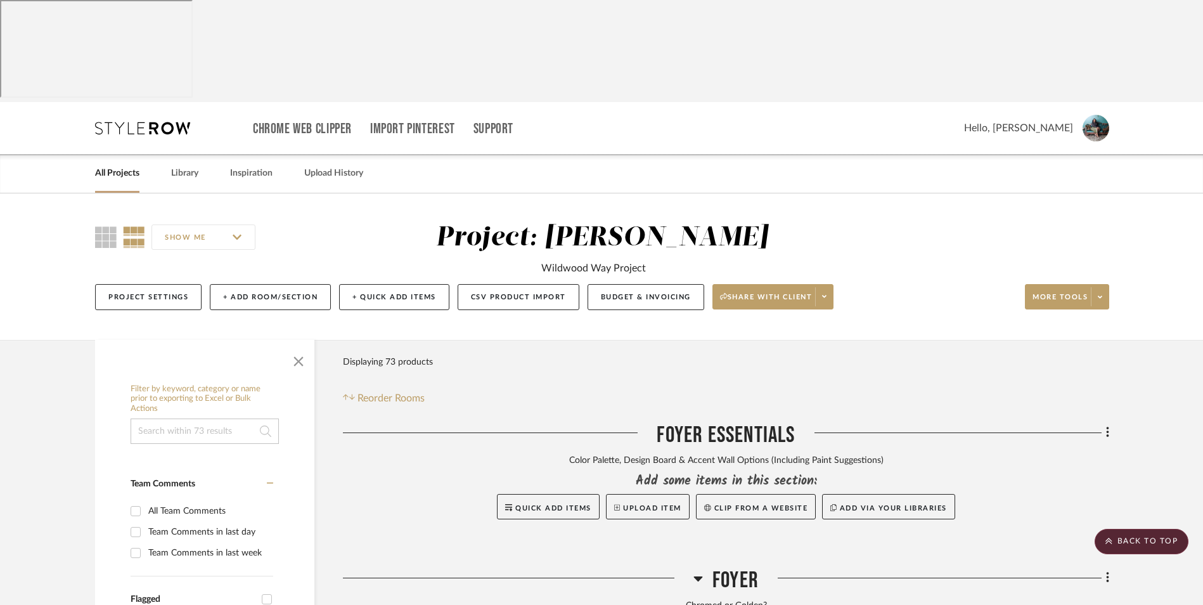
click at [112, 165] on link "All Projects" at bounding box center [117, 173] width 44 height 17
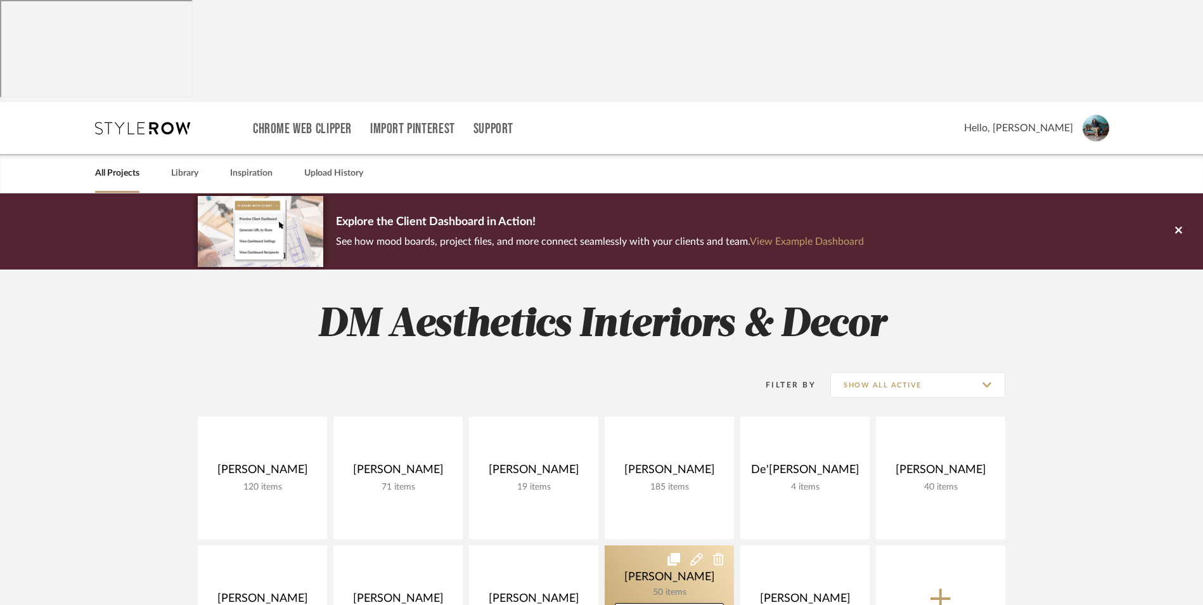
click at [645, 545] on link at bounding box center [669, 606] width 129 height 122
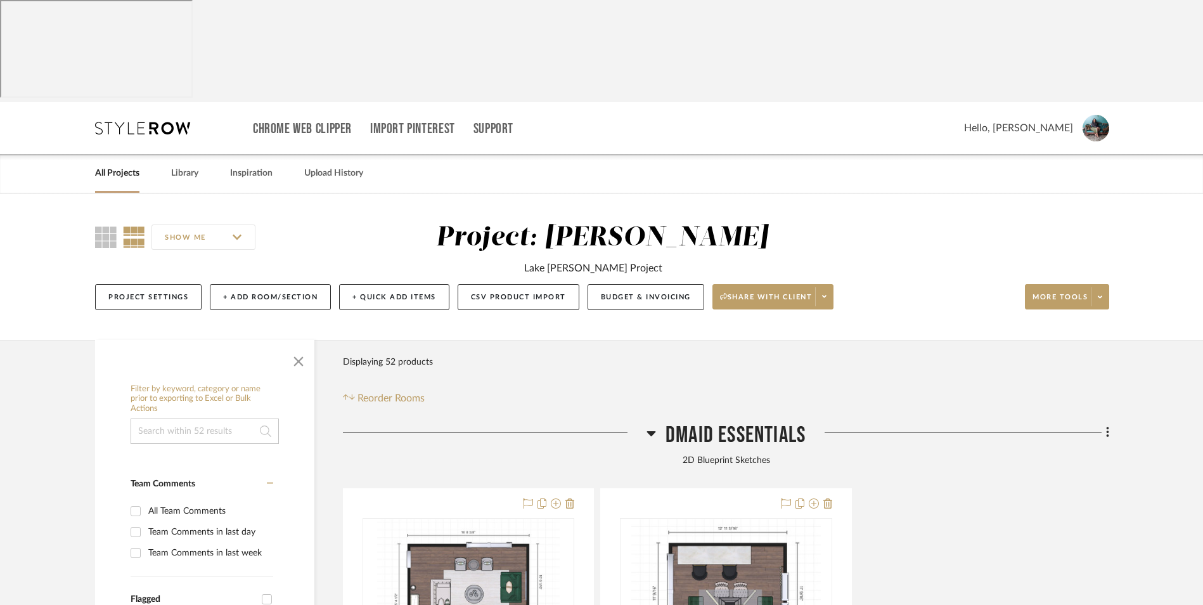
click at [650, 431] on icon at bounding box center [650, 433] width 9 height 5
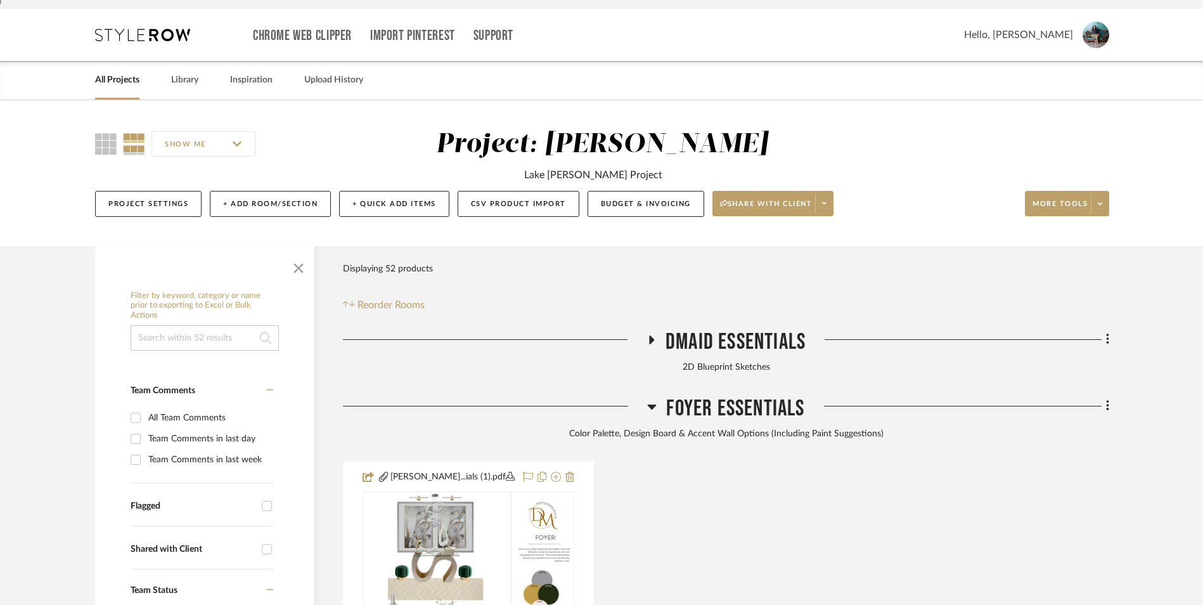
scroll to position [190, 0]
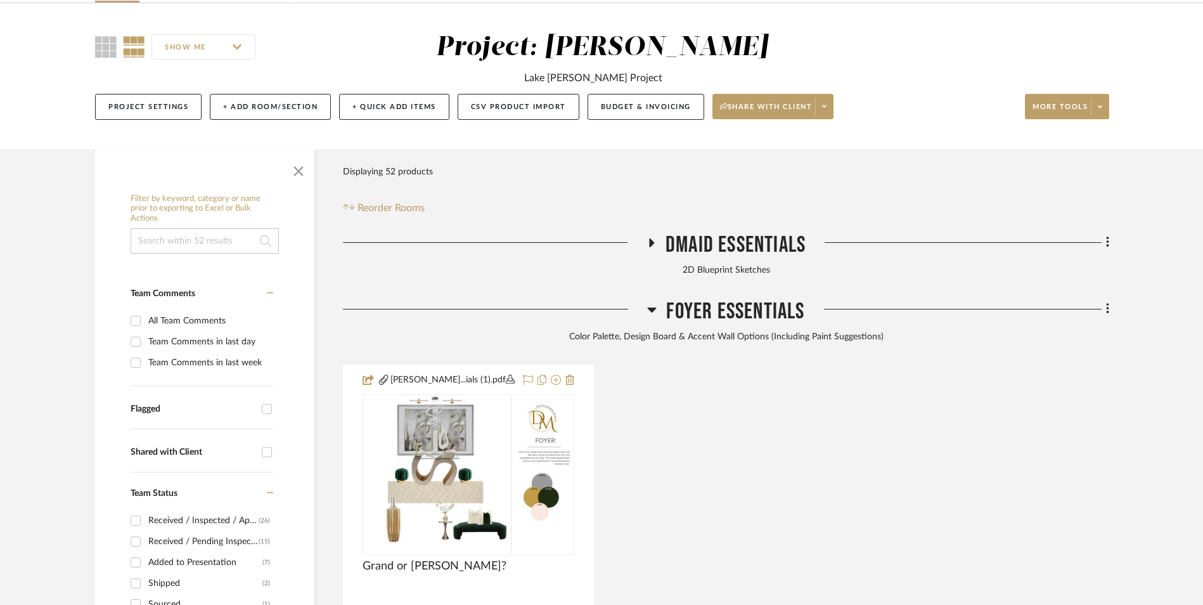
click at [652, 307] on icon at bounding box center [652, 309] width 9 height 5
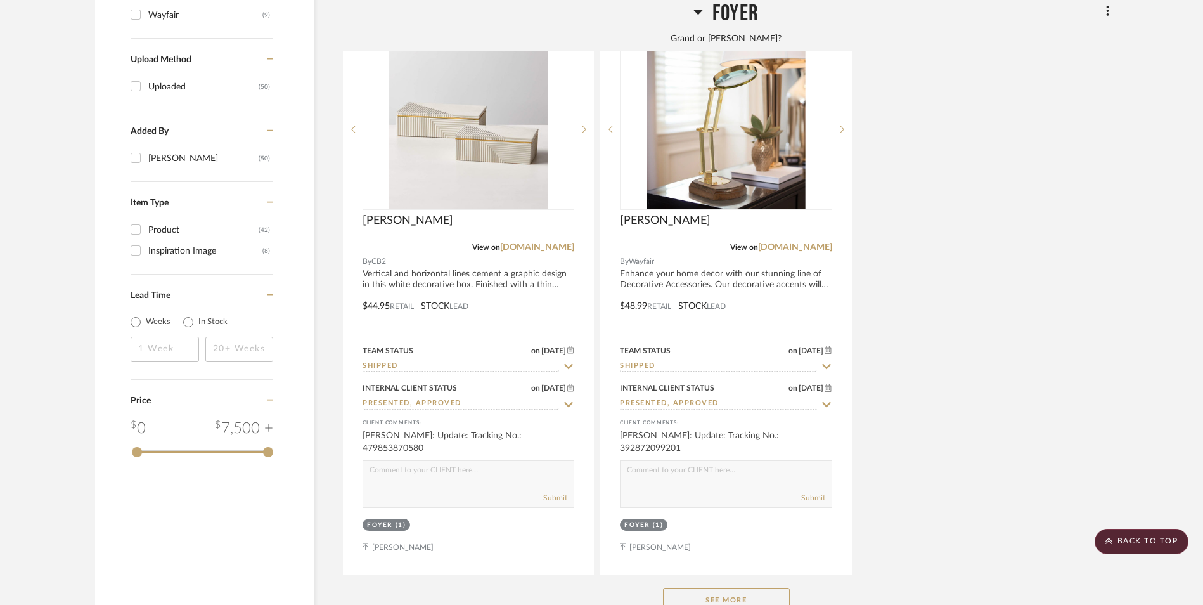
scroll to position [1774, 0]
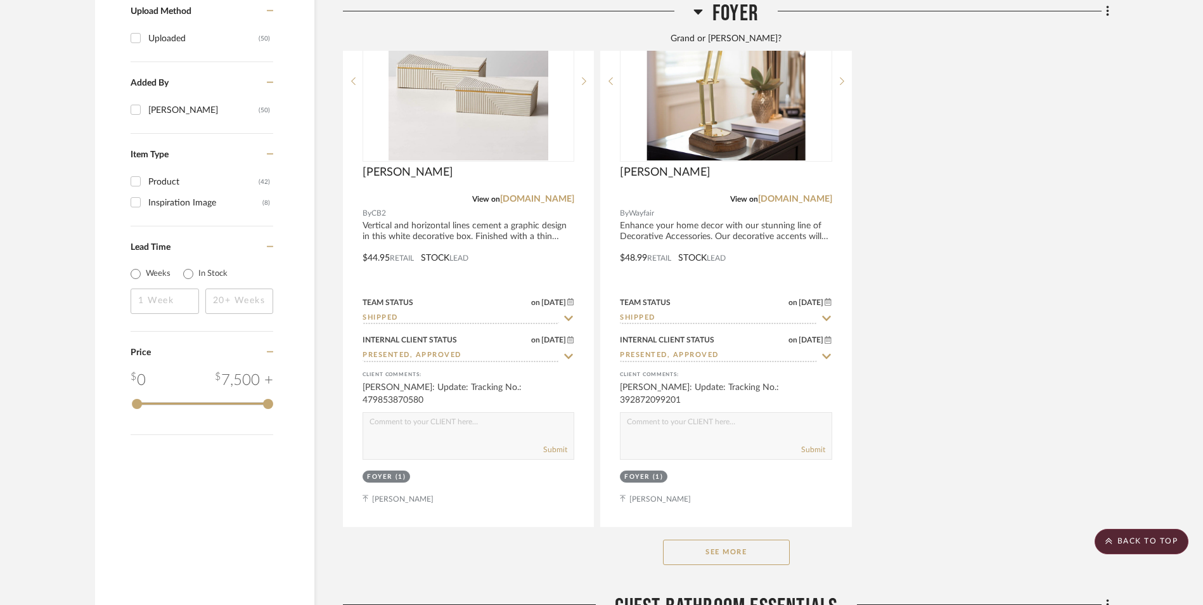
drag, startPoint x: 743, startPoint y: 452, endPoint x: 762, endPoint y: 441, distance: 22.2
click at [743, 539] on button "See More" at bounding box center [726, 551] width 127 height 25
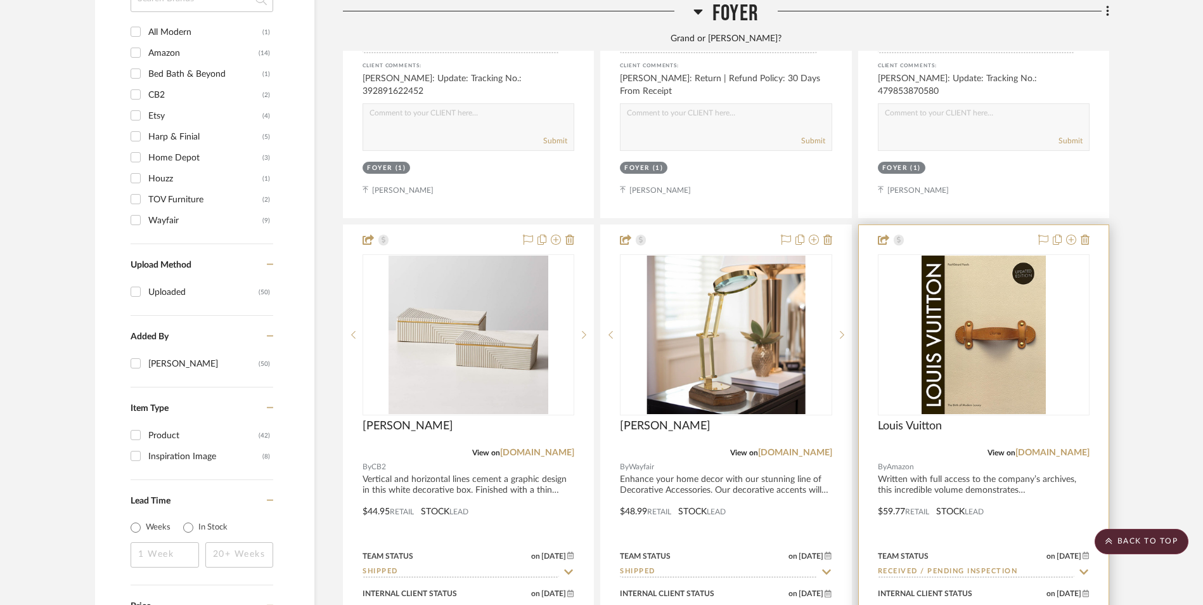
scroll to position [1711, 0]
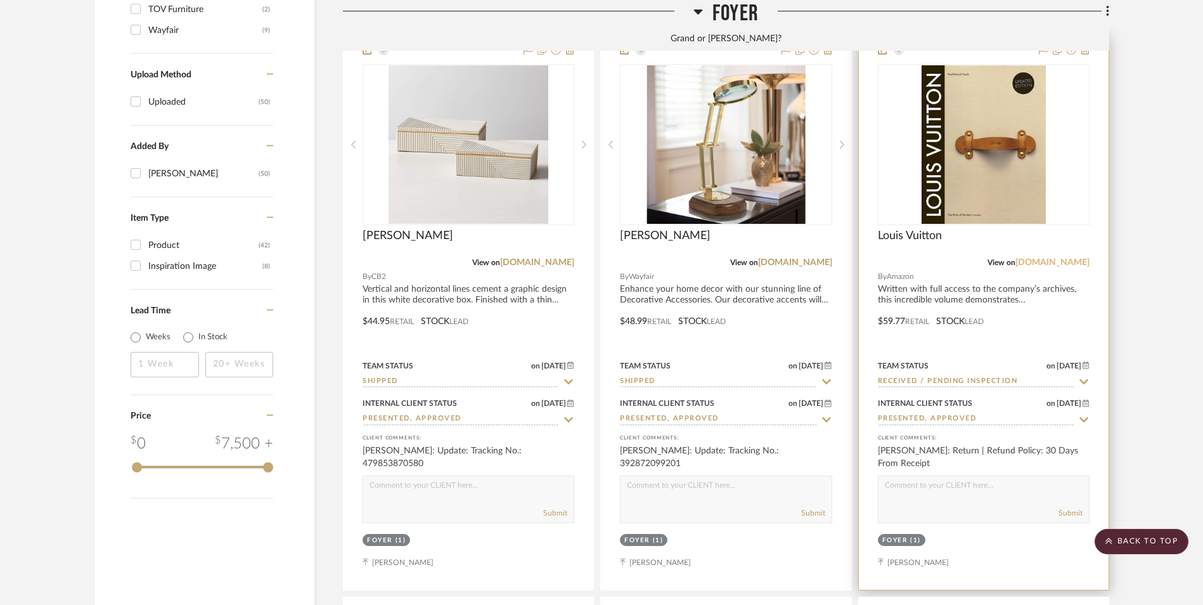
click at [1067, 258] on link "[DOMAIN_NAME]" at bounding box center [1052, 262] width 74 height 9
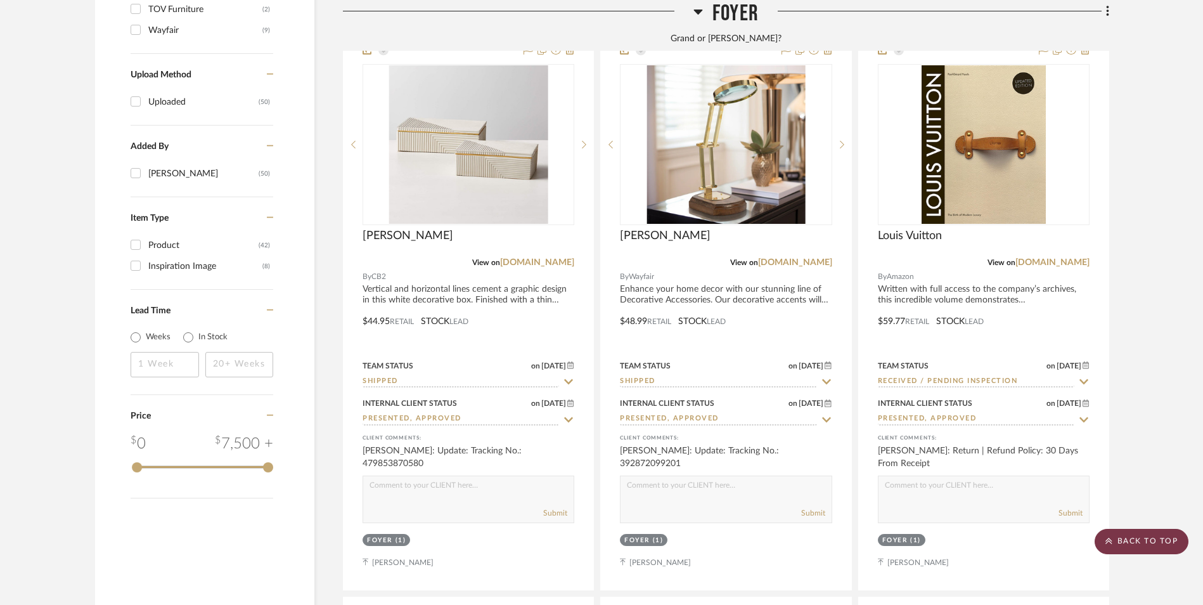
click at [1141, 535] on scroll-to-top-button "BACK TO TOP" at bounding box center [1141, 541] width 94 height 25
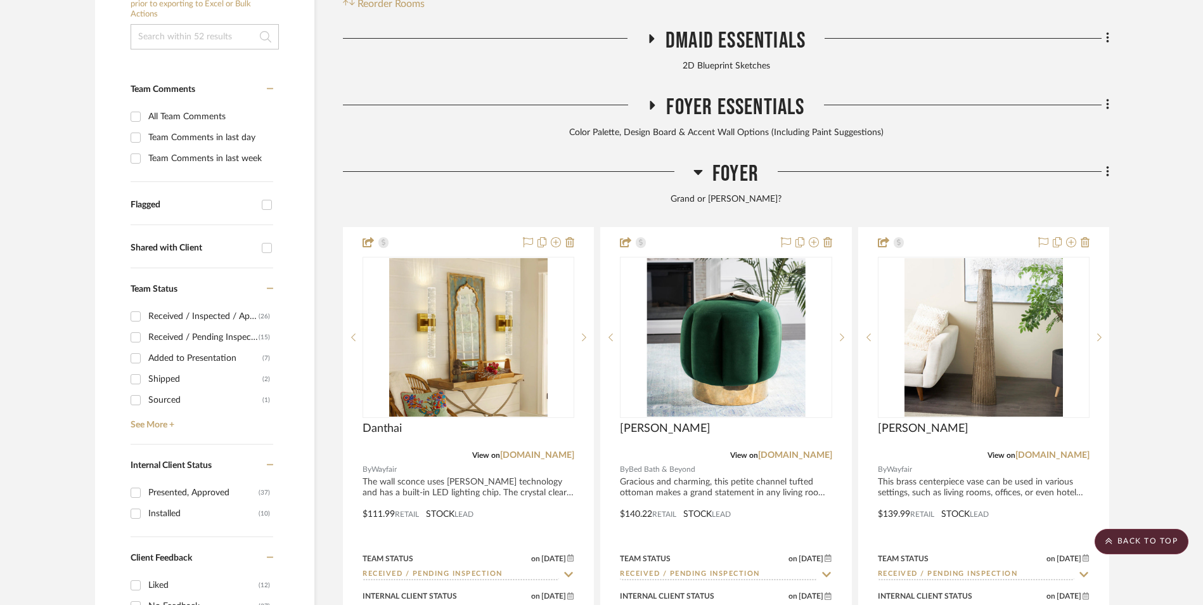
scroll to position [0, 0]
